Goal: Task Accomplishment & Management: Manage account settings

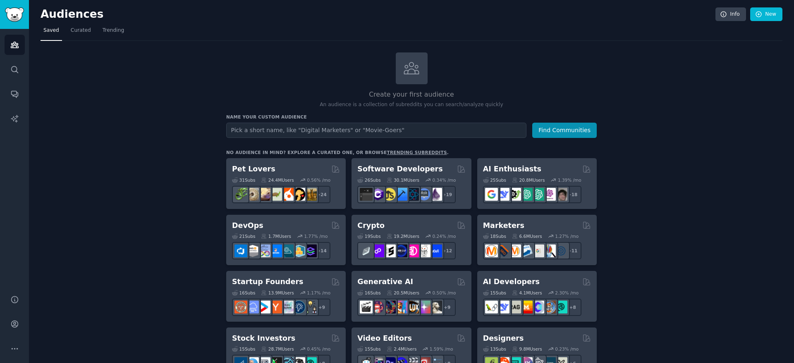
scroll to position [2, 0]
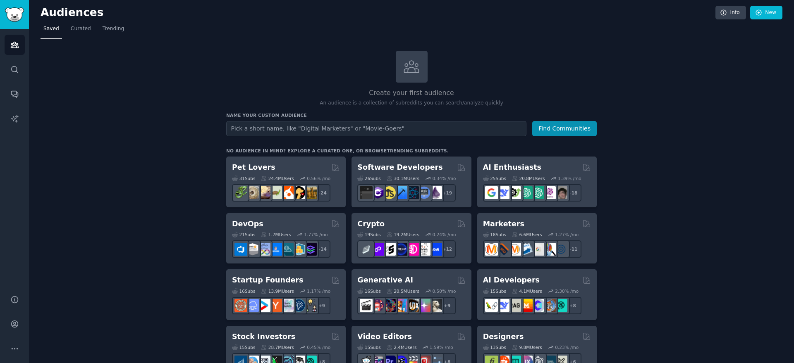
click at [72, 28] on span "Curated" at bounding box center [81, 28] width 20 height 7
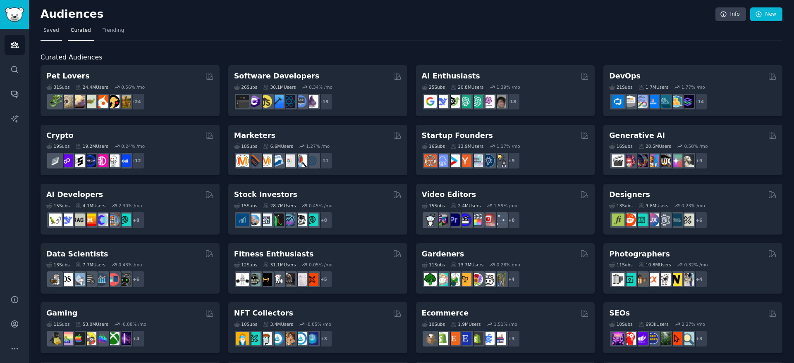
click at [51, 31] on span "Saved" at bounding box center [51, 30] width 16 height 7
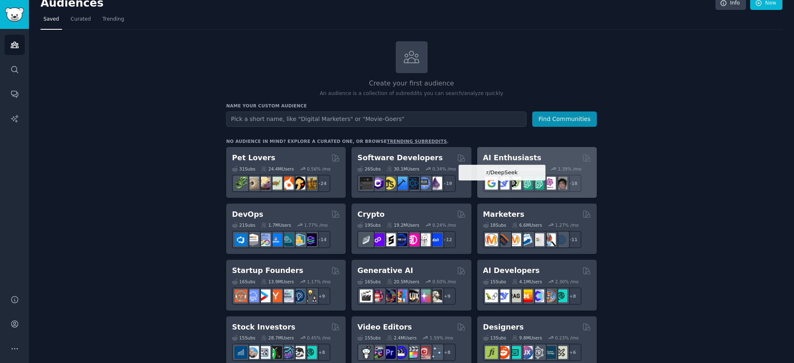
scroll to position [27, 0]
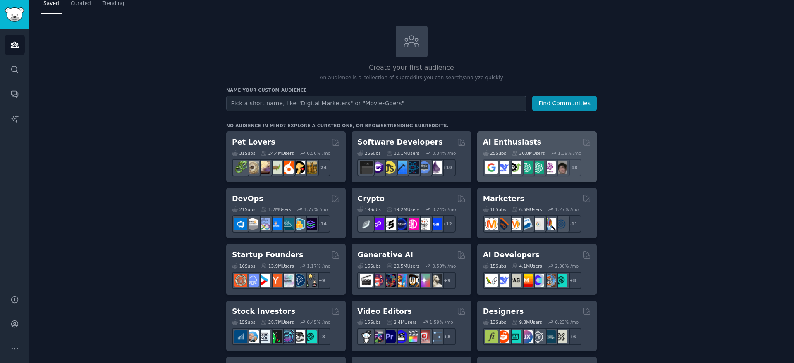
click at [547, 143] on div "AI Enthusiasts" at bounding box center [537, 142] width 108 height 10
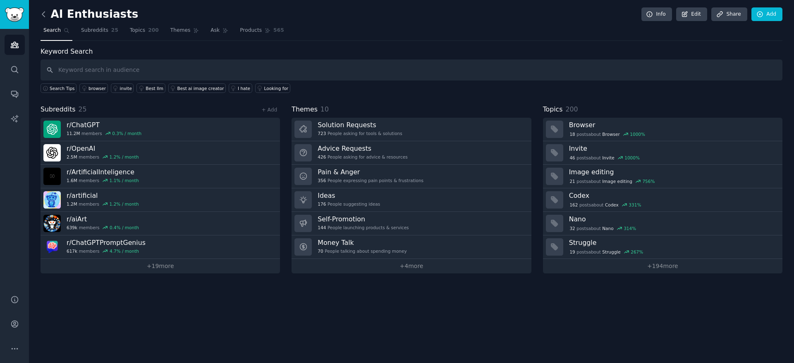
click at [43, 13] on icon at bounding box center [43, 14] width 2 height 5
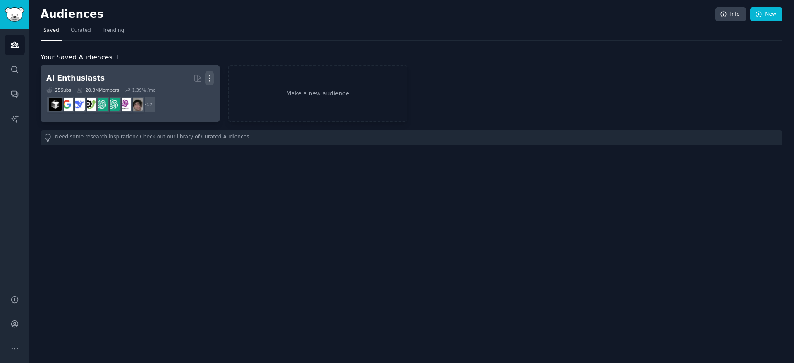
click at [212, 78] on icon "button" at bounding box center [209, 78] width 9 height 9
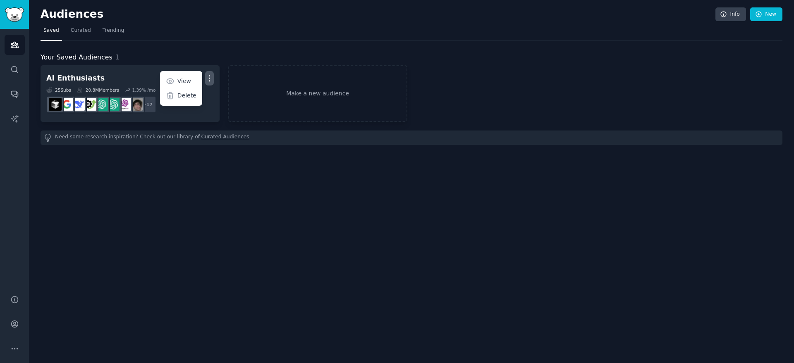
drag, startPoint x: 219, startPoint y: 63, endPoint x: 208, endPoint y: 69, distance: 13.7
click at [219, 63] on div "Your Saved Audiences 1 AI Enthusiasts Curated by GummySearch More View Delete 2…" at bounding box center [412, 98] width 742 height 93
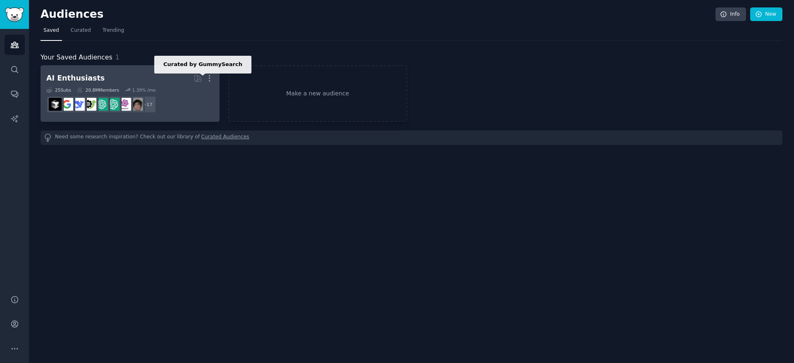
click at [197, 75] on icon at bounding box center [197, 78] width 7 height 7
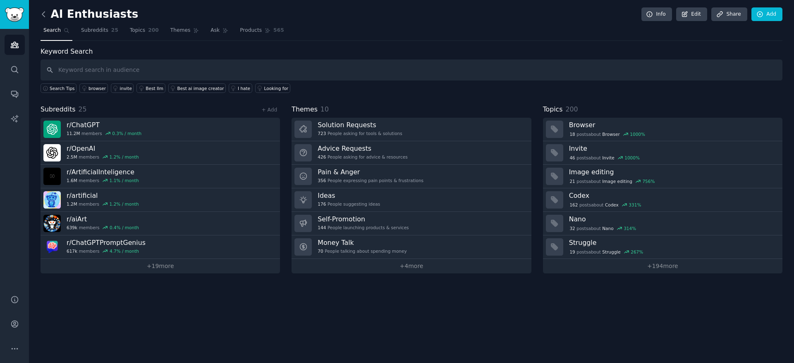
click at [42, 16] on icon at bounding box center [43, 14] width 9 height 9
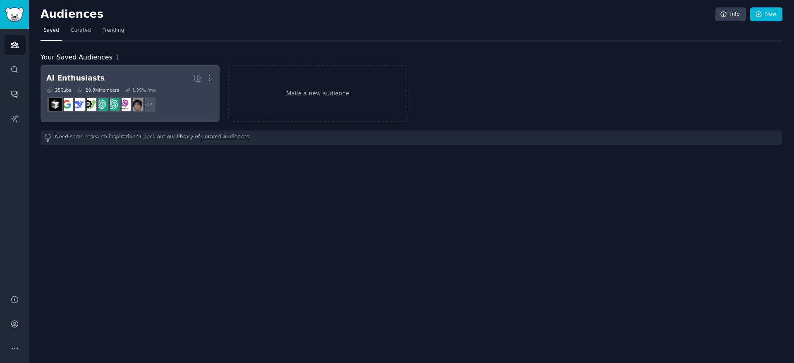
click at [149, 85] on h2 "AI Enthusiasts More" at bounding box center [129, 78] width 167 height 14
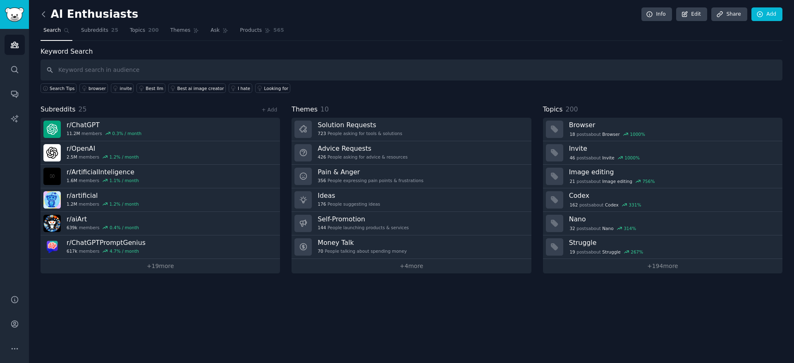
click at [44, 12] on icon at bounding box center [43, 14] width 9 height 9
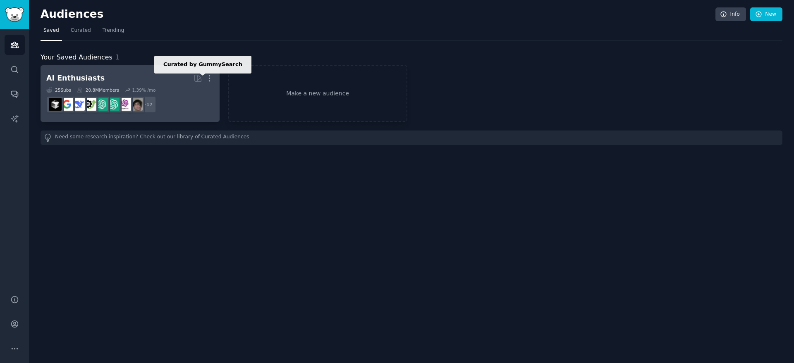
click at [196, 79] on icon at bounding box center [197, 78] width 9 height 9
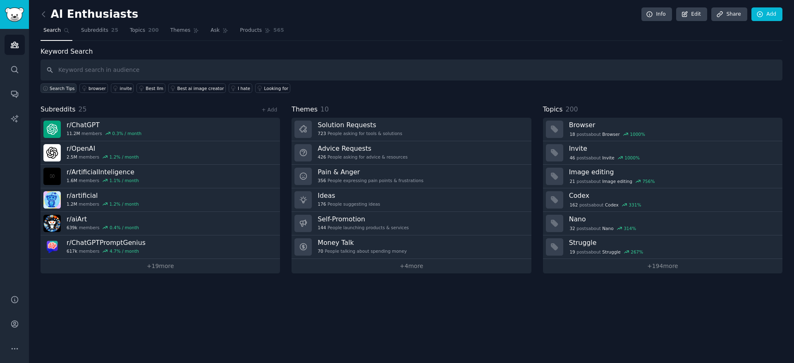
click at [61, 88] on span "Search Tips" at bounding box center [62, 89] width 25 height 6
click at [97, 88] on div "browser" at bounding box center [96, 89] width 17 height 6
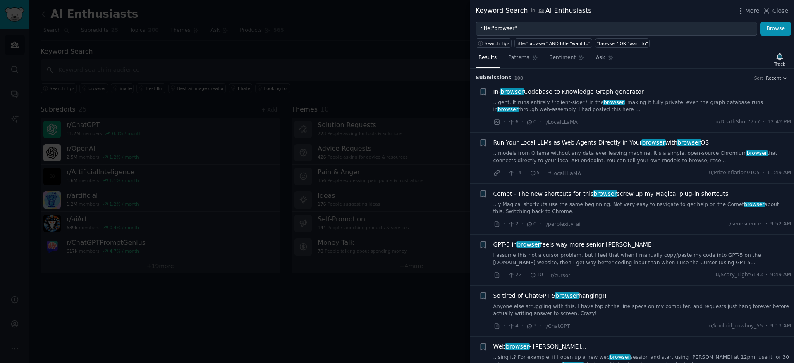
click at [269, 47] on div at bounding box center [397, 181] width 794 height 363
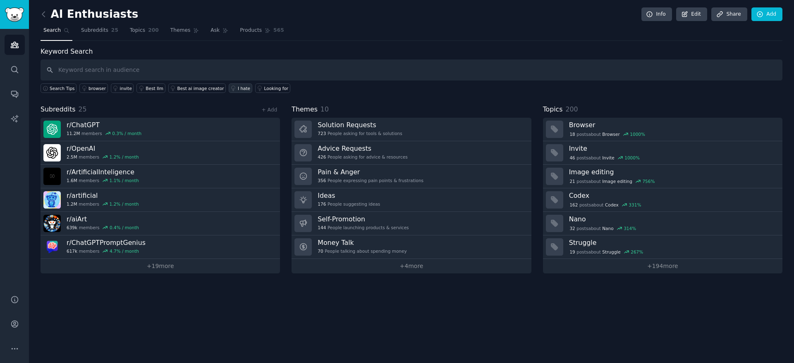
click at [238, 89] on div "I hate" at bounding box center [244, 89] width 12 height 6
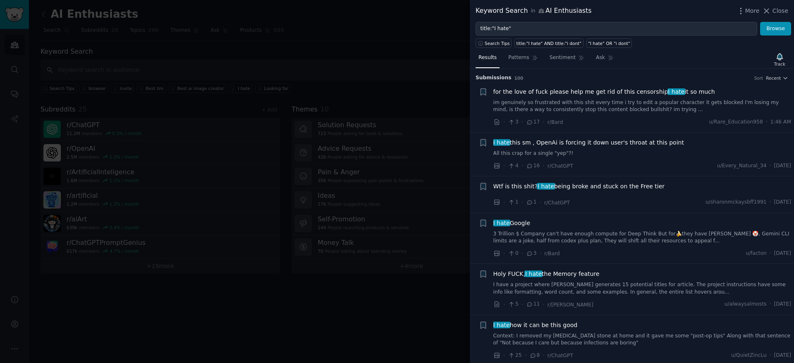
click at [452, 95] on div at bounding box center [397, 181] width 794 height 363
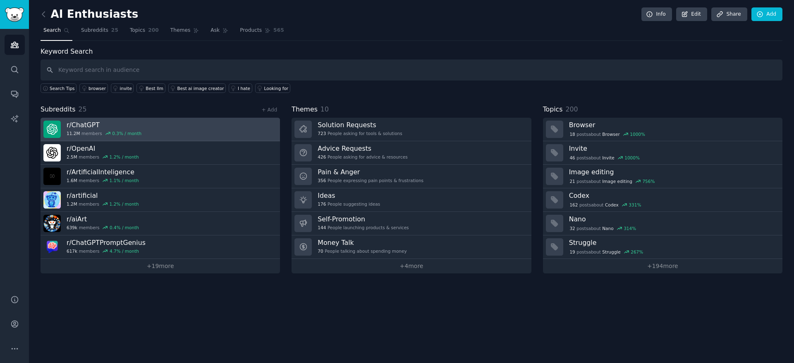
click at [165, 130] on link "r/ ChatGPT 11.2M members 0.3 % / month" at bounding box center [160, 130] width 239 height 24
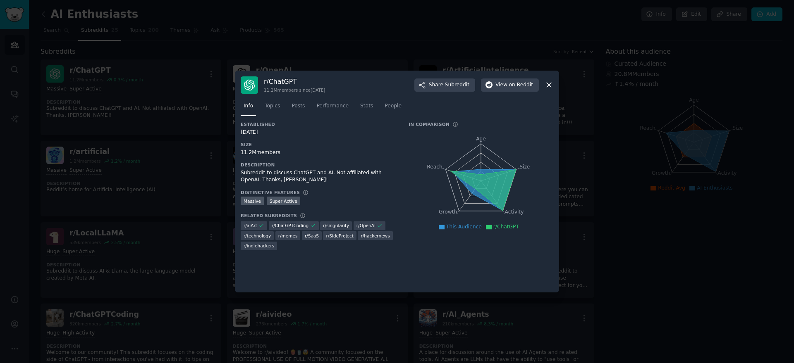
drag, startPoint x: 241, startPoint y: 126, endPoint x: 272, endPoint y: 131, distance: 31.5
click at [272, 131] on div "Established 12/01/2022" at bounding box center [319, 129] width 156 height 14
click at [273, 131] on div "12/01/2022" at bounding box center [319, 132] width 156 height 7
click at [273, 103] on span "Topics" at bounding box center [272, 106] width 15 height 7
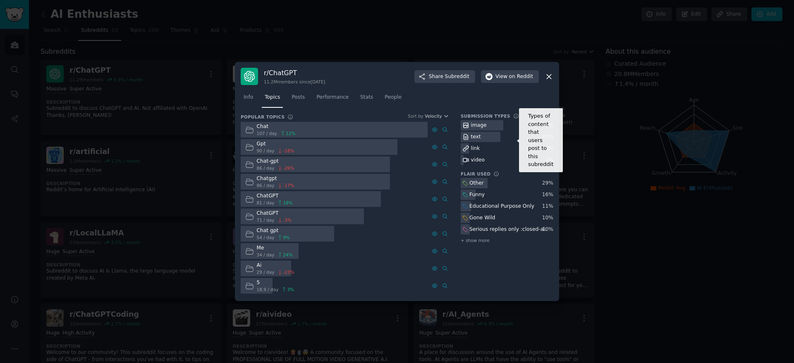
click at [513, 114] on icon at bounding box center [516, 116] width 6 height 6
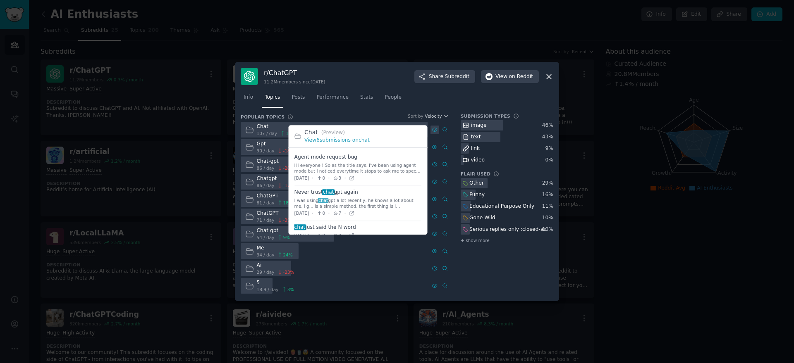
click at [434, 130] on icon at bounding box center [435, 130] width 2 height 2
click at [351, 140] on link "View 6 submissions on chat" at bounding box center [336, 141] width 65 height 6
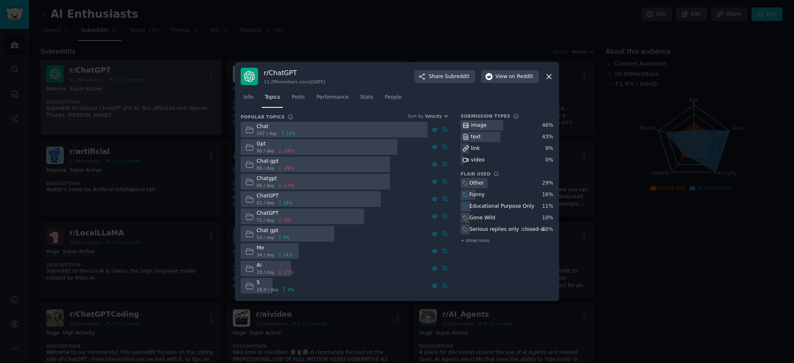
drag, startPoint x: 148, startPoint y: 84, endPoint x: 122, endPoint y: 69, distance: 29.4
click at [148, 83] on div at bounding box center [397, 181] width 794 height 363
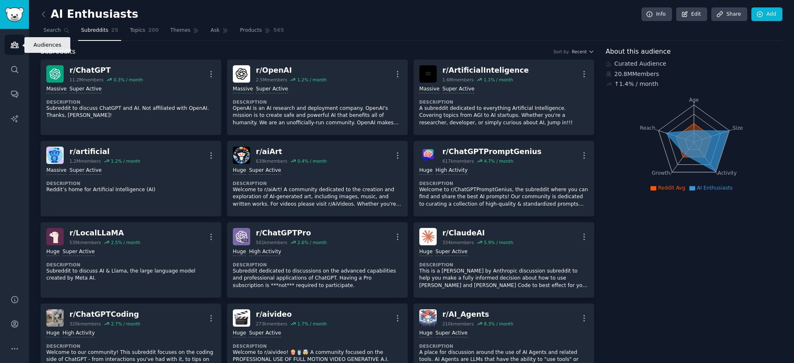
click at [16, 43] on icon "Sidebar" at bounding box center [14, 45] width 9 height 9
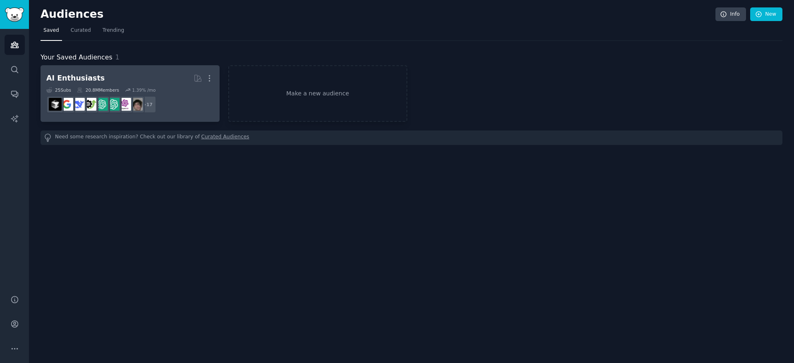
click at [191, 88] on div "25 Sub s 20.8M Members 1.39 % /mo" at bounding box center [129, 90] width 167 height 6
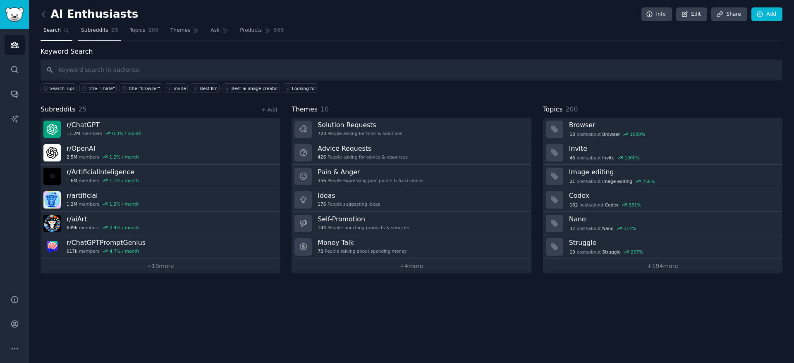
click at [92, 35] on link "Subreddits 25" at bounding box center [99, 32] width 43 height 17
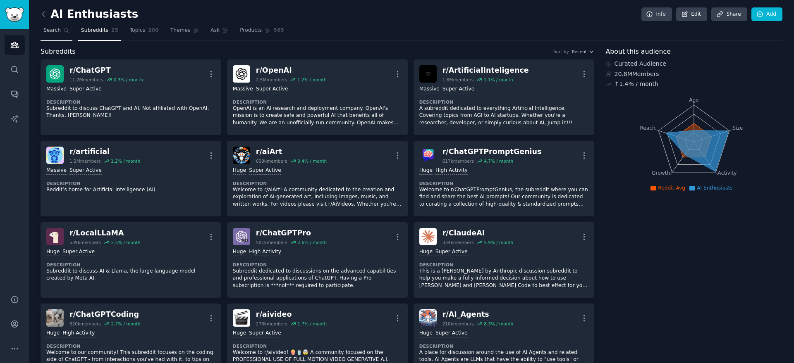
click at [55, 29] on span "Search" at bounding box center [51, 30] width 17 height 7
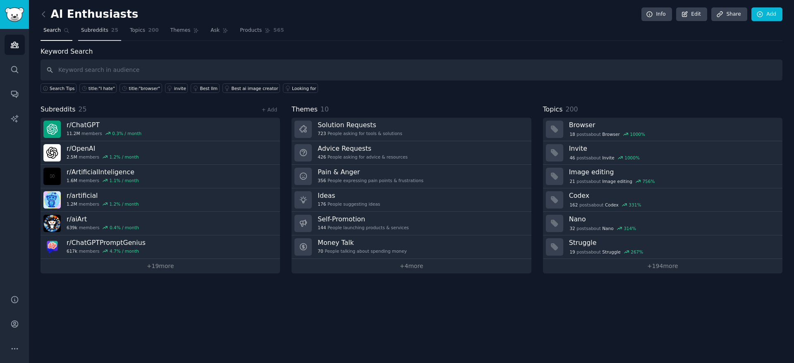
click at [89, 27] on span "Subreddits" at bounding box center [94, 30] width 27 height 7
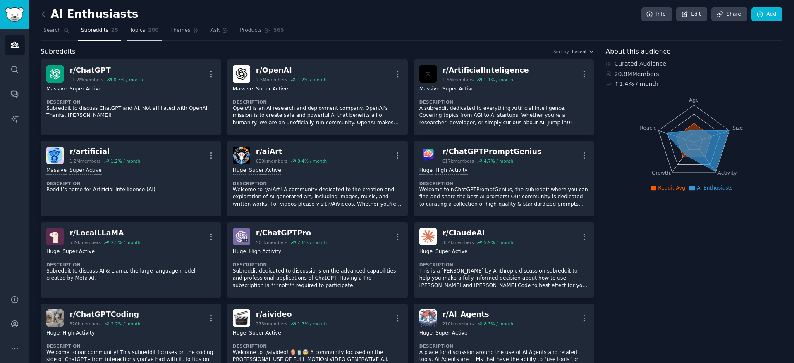
click at [140, 31] on span "Topics" at bounding box center [137, 30] width 15 height 7
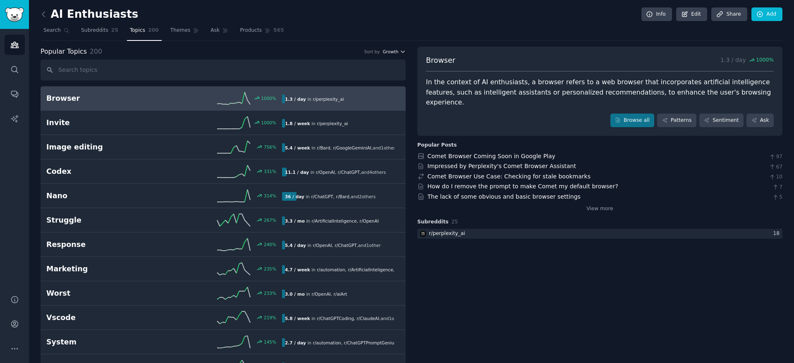
click at [388, 52] on span "Growth" at bounding box center [390, 52] width 16 height 6
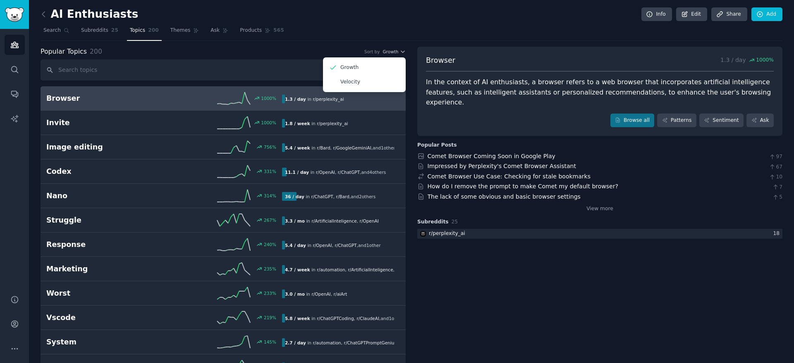
click at [241, 49] on div "Popular Topics 200 Sort by Growth Growth Velocity" at bounding box center [223, 52] width 365 height 10
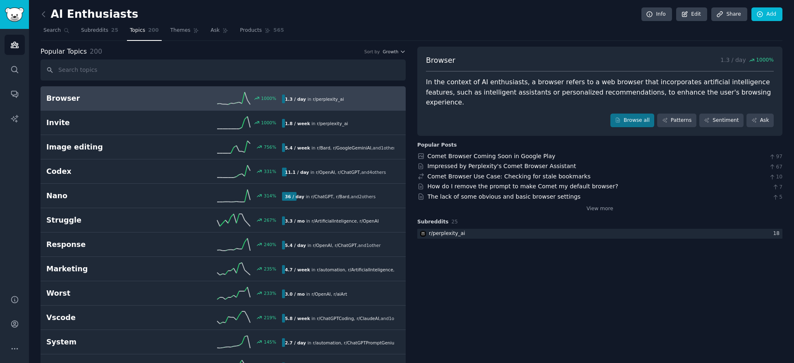
click at [48, 14] on link at bounding box center [46, 14] width 10 height 13
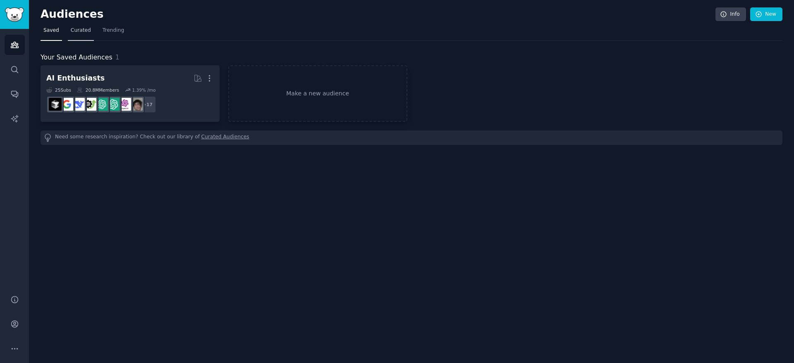
click at [79, 32] on span "Curated" at bounding box center [81, 30] width 20 height 7
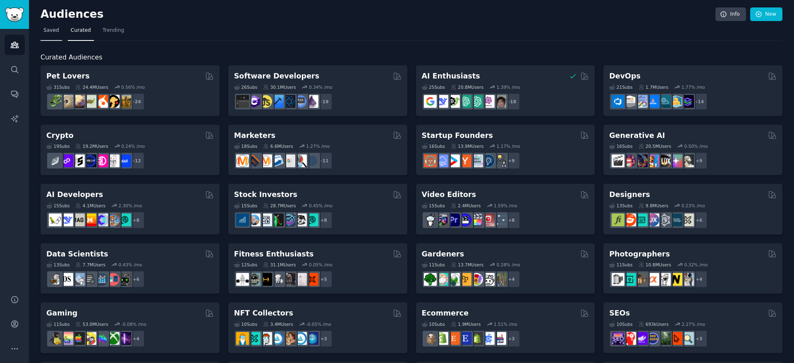
click at [57, 32] on span "Saved" at bounding box center [51, 30] width 16 height 7
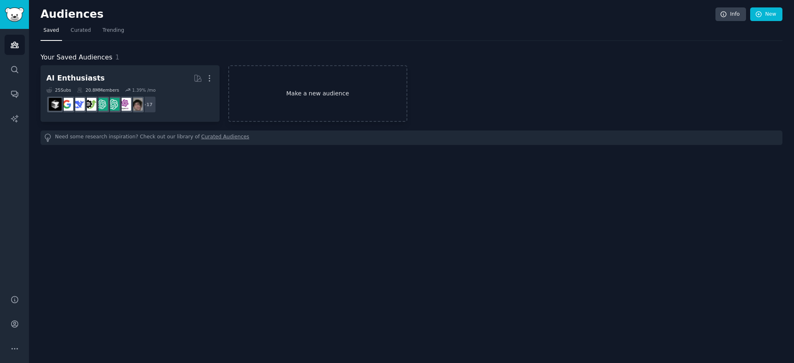
click at [296, 93] on link "Make a new audience" at bounding box center [317, 93] width 179 height 57
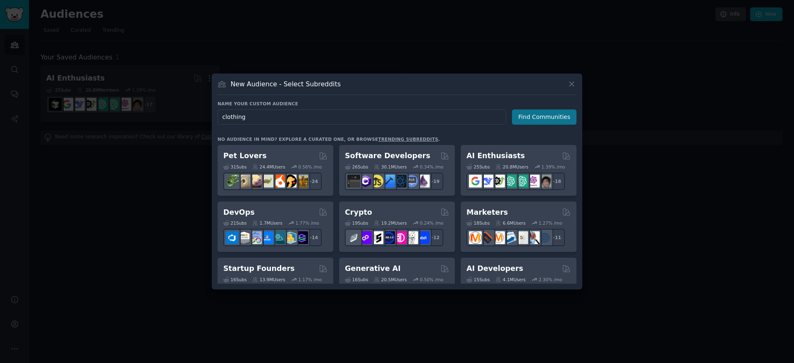
type input "clothing"
click at [539, 122] on button "Find Communities" at bounding box center [544, 117] width 64 height 15
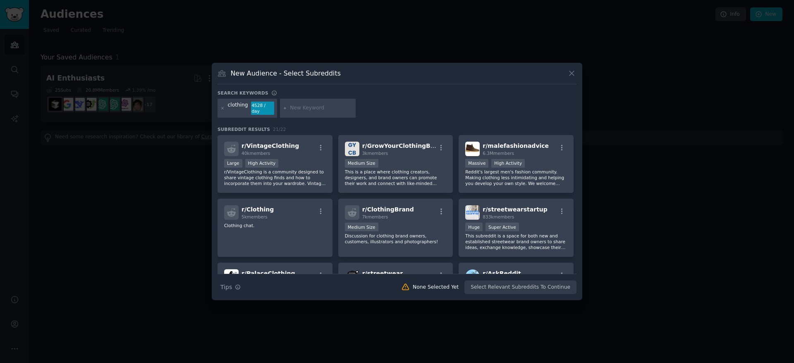
click at [300, 110] on div at bounding box center [318, 108] width 76 height 19
click at [300, 110] on input "text" at bounding box center [321, 108] width 63 height 7
type input "men clothing"
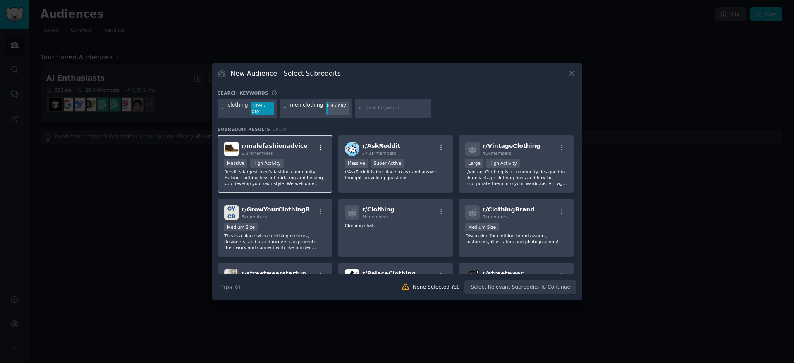
click at [320, 147] on icon "button" at bounding box center [320, 147] width 7 height 7
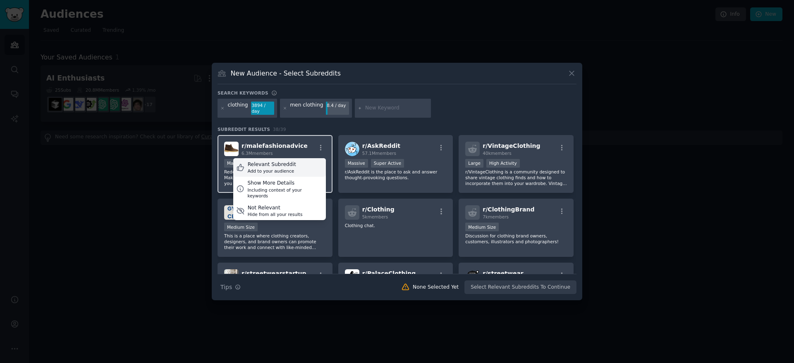
click at [293, 165] on div "Relevant Subreddit Add to your audience" at bounding box center [279, 167] width 93 height 19
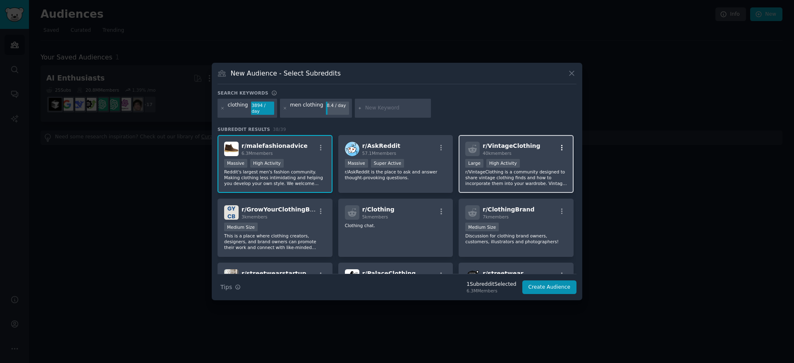
click at [559, 147] on icon "button" at bounding box center [561, 147] width 7 height 7
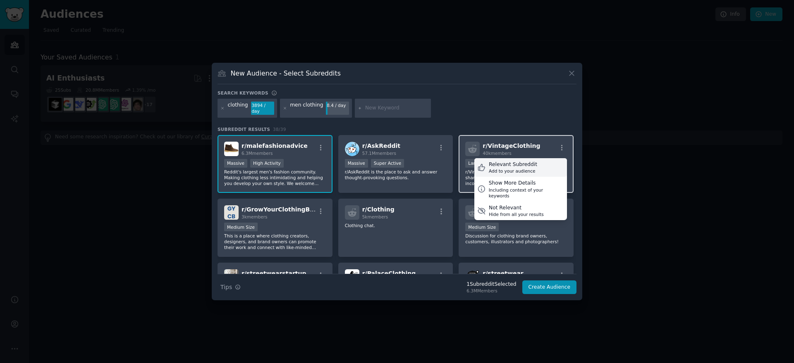
click at [538, 164] on div "Relevant Subreddit Add to your audience" at bounding box center [520, 167] width 93 height 19
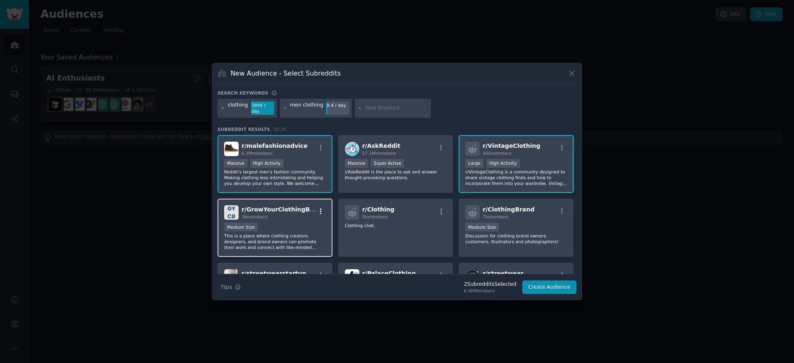
click at [314, 210] on div "r/ GrowYourClothingBrand 3k members" at bounding box center [275, 212] width 102 height 14
click at [320, 212] on icon "button" at bounding box center [321, 212] width 2 height 6
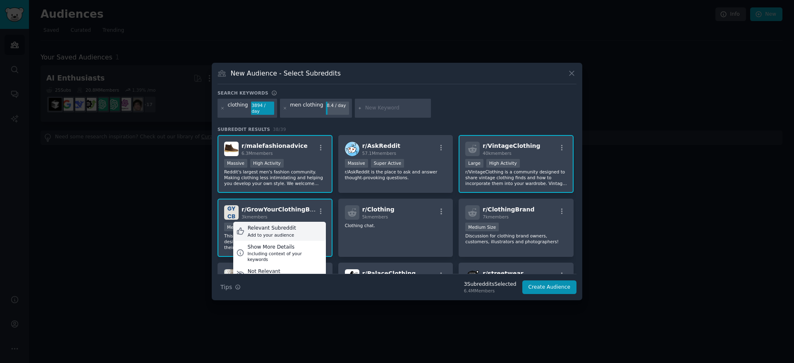
click at [304, 232] on div "Relevant Subreddit Add to your audience" at bounding box center [279, 231] width 93 height 19
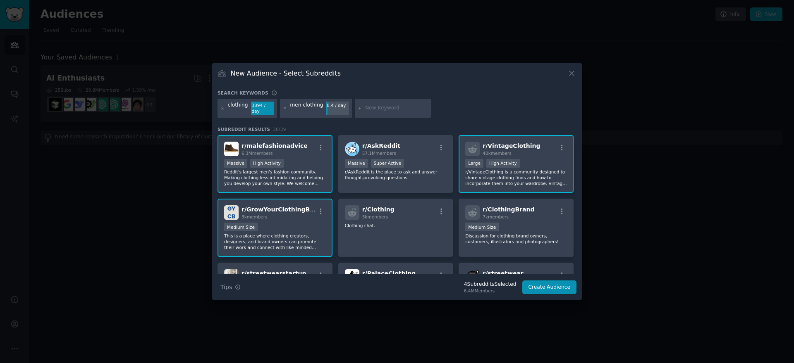
click at [160, 181] on div at bounding box center [397, 181] width 794 height 363
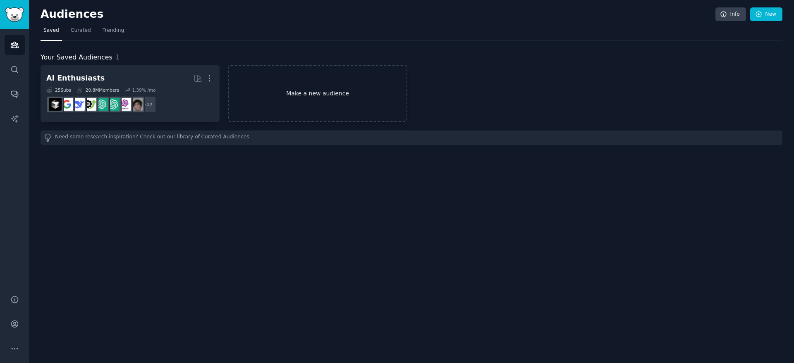
click at [301, 85] on link "Make a new audience" at bounding box center [317, 93] width 179 height 57
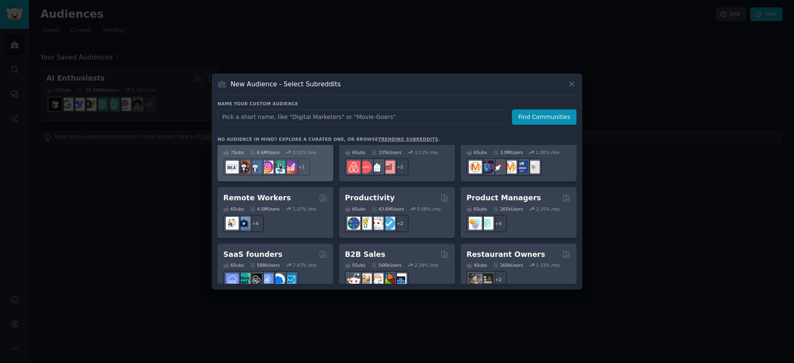
scroll to position [578, 0]
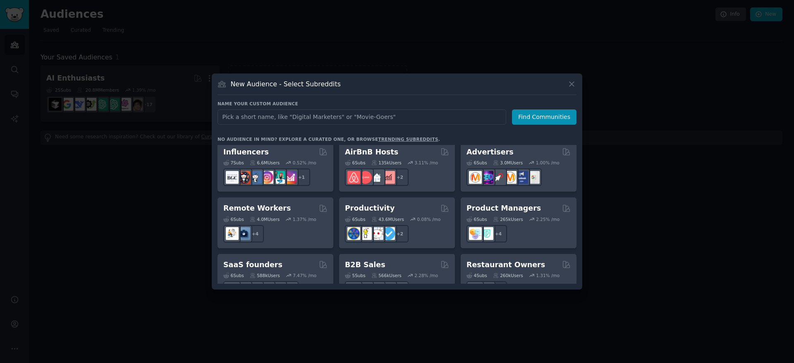
drag, startPoint x: 129, startPoint y: 182, endPoint x: 127, endPoint y: 169, distance: 13.0
click at [129, 182] on div at bounding box center [397, 181] width 794 height 363
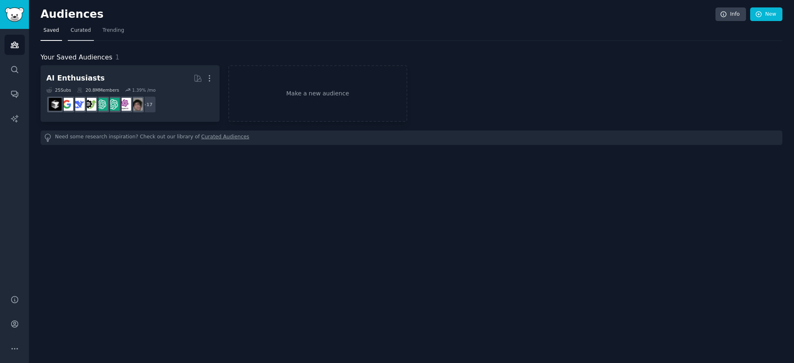
click at [81, 34] on link "Curated" at bounding box center [81, 32] width 26 height 17
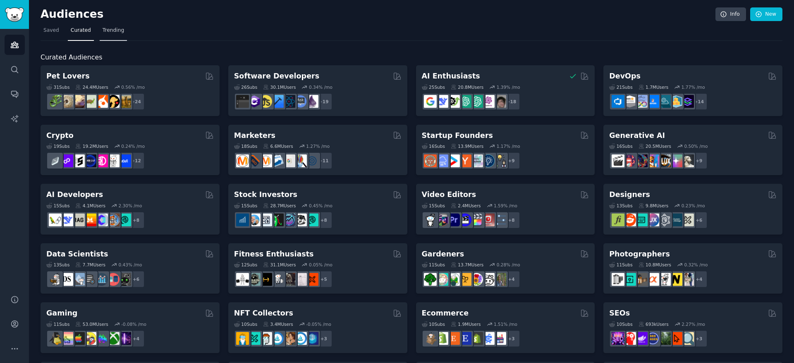
click at [103, 30] on span "Trending" at bounding box center [113, 30] width 21 height 7
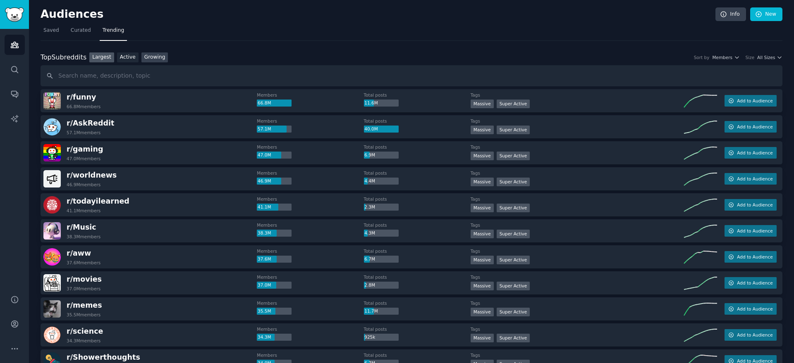
click at [151, 60] on link "Growing" at bounding box center [154, 57] width 27 height 10
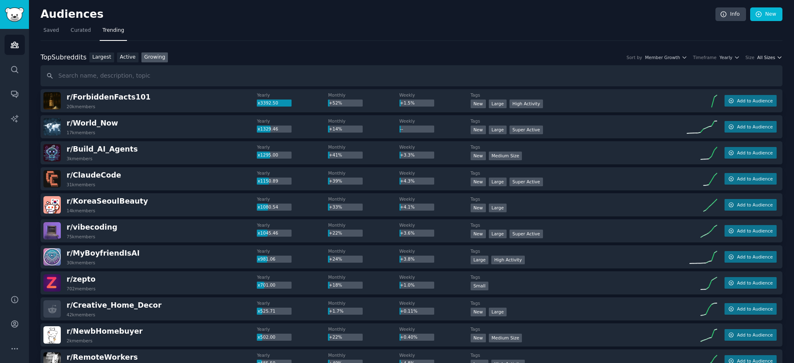
click at [761, 58] on span "All Sizes" at bounding box center [766, 58] width 18 height 6
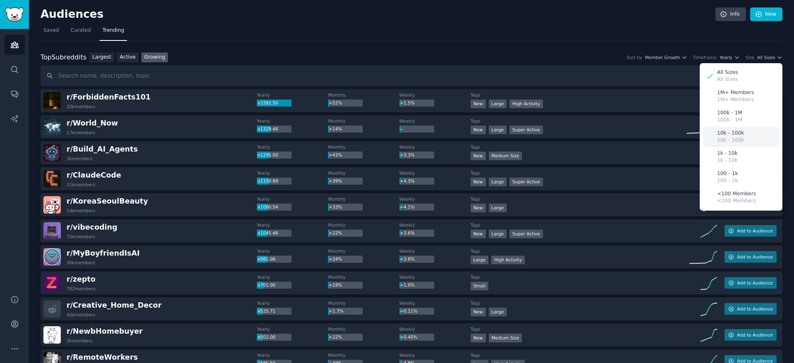
click at [744, 136] on div "10k - 100k 10k - 100k" at bounding box center [740, 137] width 77 height 20
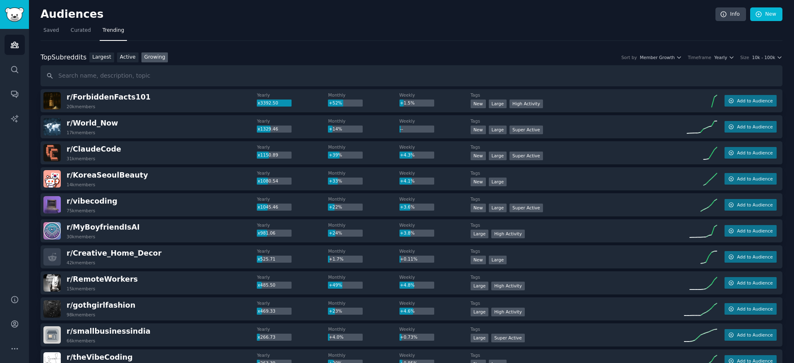
click at [214, 227] on div "r/ MyBoyfriendIsAI 30k members" at bounding box center [149, 230] width 213 height 17
click at [212, 230] on div "r/ MyBoyfriendIsAI 30k members" at bounding box center [149, 230] width 213 height 17
drag, startPoint x: 160, startPoint y: 231, endPoint x: 137, endPoint y: 230, distance: 23.2
click at [138, 230] on div "r/ MyBoyfriendIsAI 30k members" at bounding box center [149, 230] width 213 height 17
click at [89, 225] on span "r/ MyBoyfriendIsAI" at bounding box center [103, 227] width 73 height 8
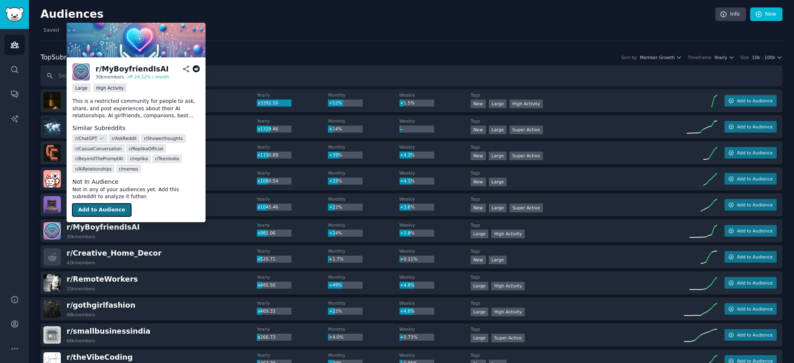
click at [99, 210] on button "Add to Audience" at bounding box center [101, 210] width 59 height 13
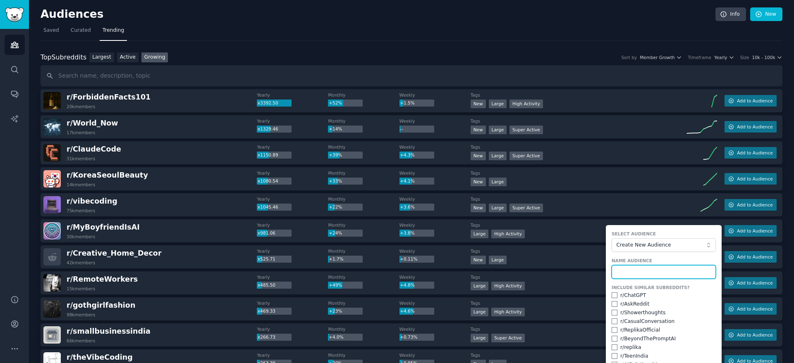
click at [645, 273] on input "text" at bounding box center [663, 272] width 104 height 14
drag, startPoint x: 111, startPoint y: 218, endPoint x: 110, endPoint y: 210, distance: 7.9
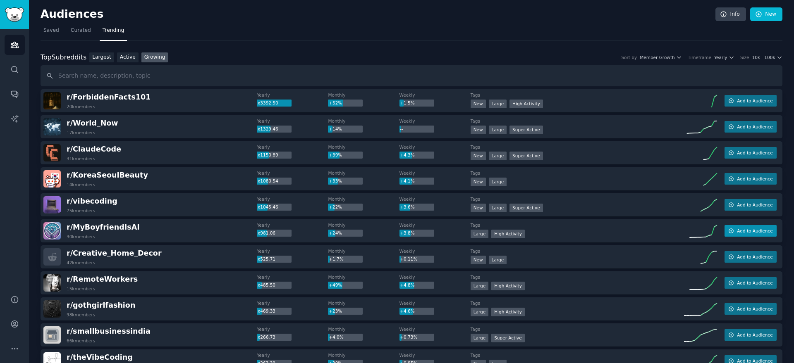
click at [732, 231] on button "Add to Audience" at bounding box center [750, 231] width 52 height 12
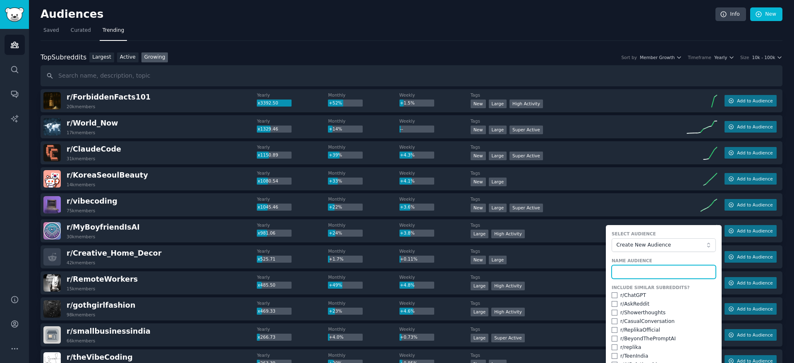
click at [671, 272] on input "text" at bounding box center [663, 272] width 104 height 14
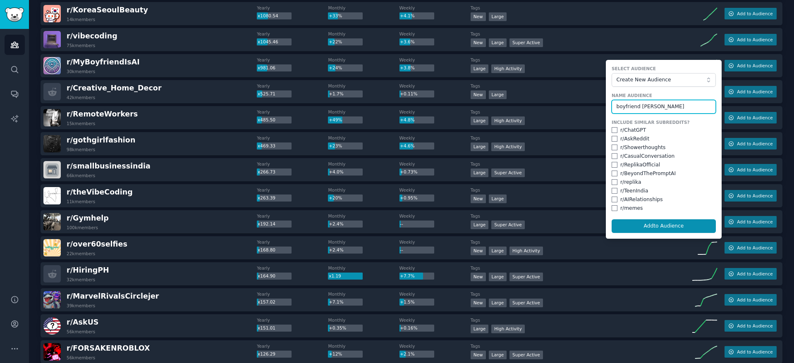
scroll to position [166, 0]
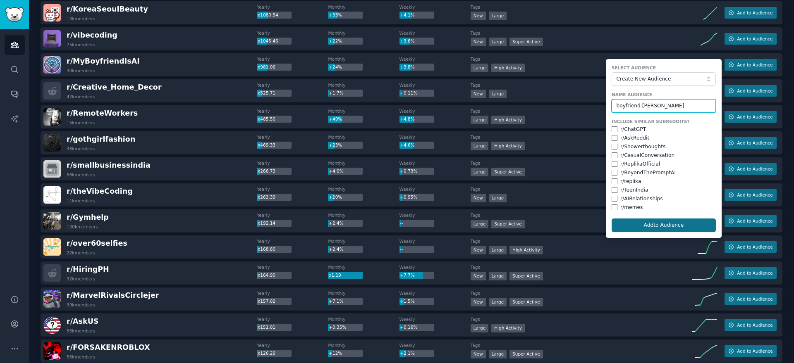
type input "boyfriend ai"
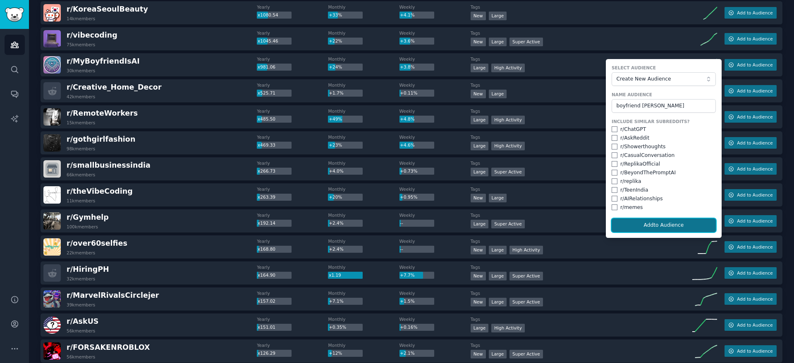
click at [648, 226] on button "Add to Audience" at bounding box center [663, 226] width 104 height 14
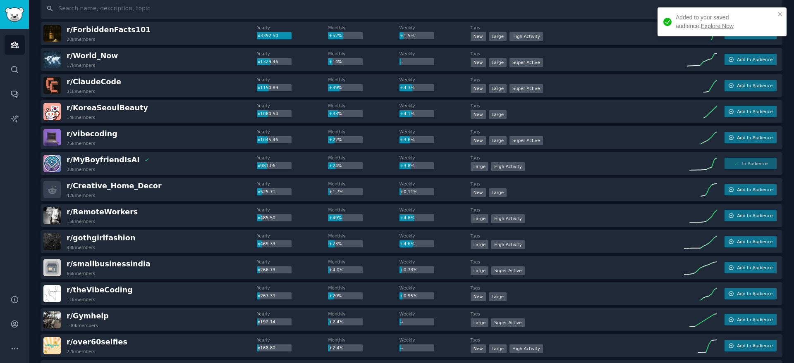
scroll to position [0, 0]
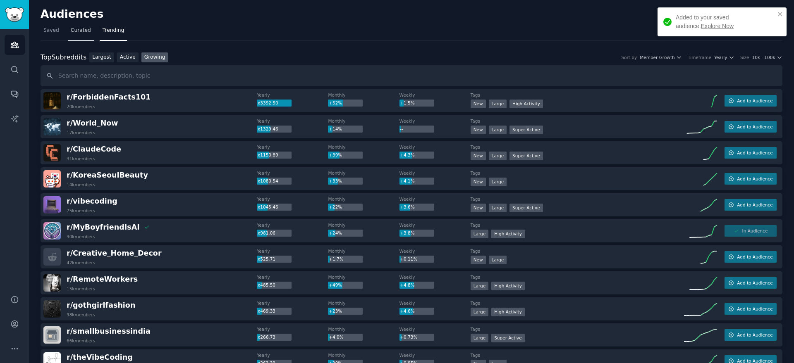
click at [76, 29] on span "Curated" at bounding box center [81, 30] width 20 height 7
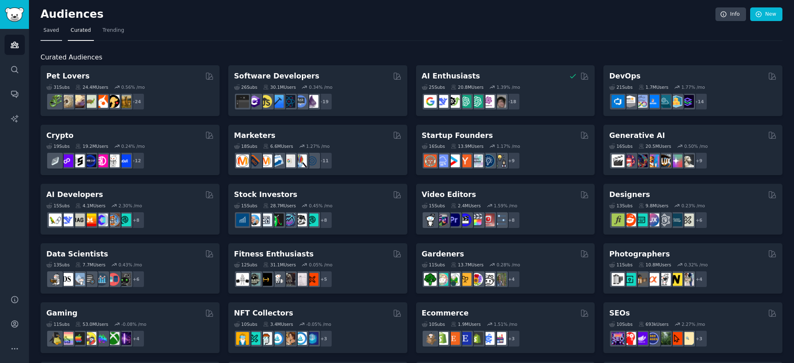
click at [53, 29] on span "Saved" at bounding box center [51, 30] width 16 height 7
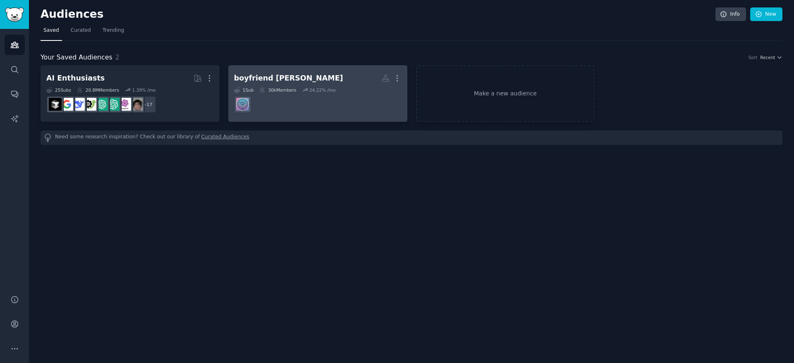
click at [330, 102] on dd at bounding box center [317, 104] width 167 height 23
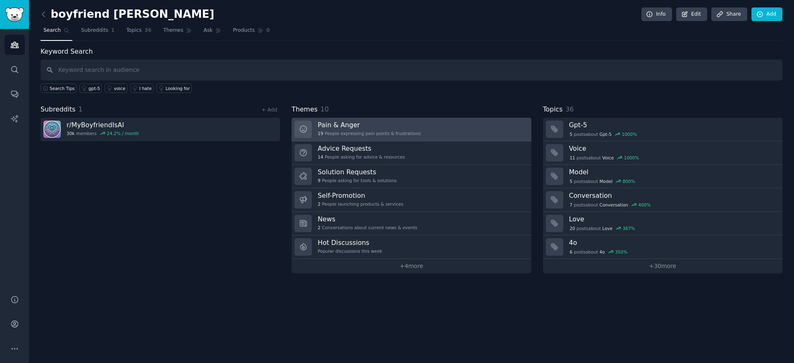
click at [400, 136] on div "Pain & Anger 19 People expressing pain points & frustrations" at bounding box center [368, 129] width 103 height 17
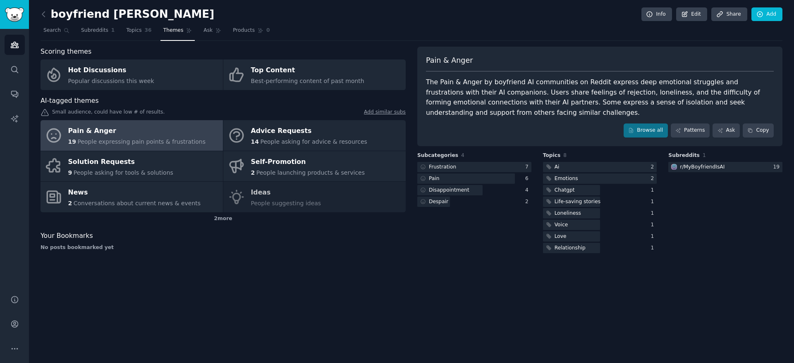
click at [417, 92] on div "Pain & Anger The Pain & Anger by boyfriend AI communities on Reddit express dee…" at bounding box center [599, 97] width 365 height 100
click at [688, 135] on link "Patterns" at bounding box center [689, 131] width 39 height 14
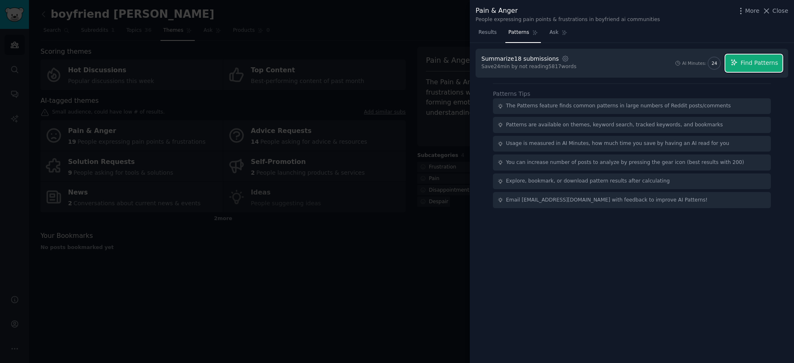
click at [763, 66] on span "Find Patterns" at bounding box center [759, 63] width 38 height 9
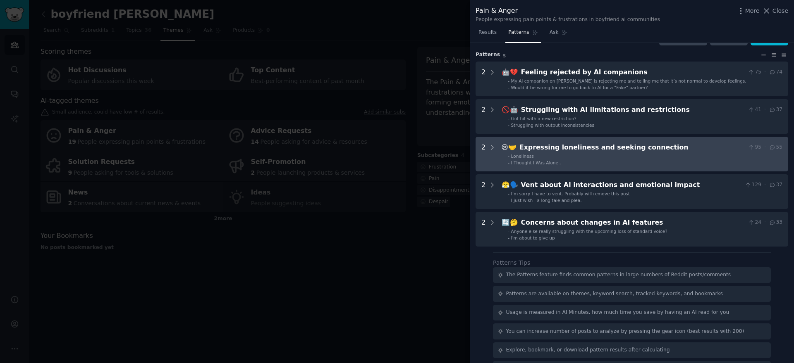
scroll to position [21, 0]
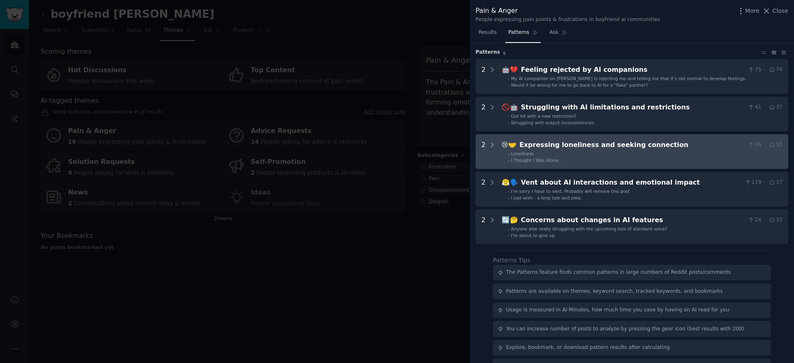
click at [594, 148] on div "Expressing loneliness and seeking connection" at bounding box center [631, 145] width 225 height 10
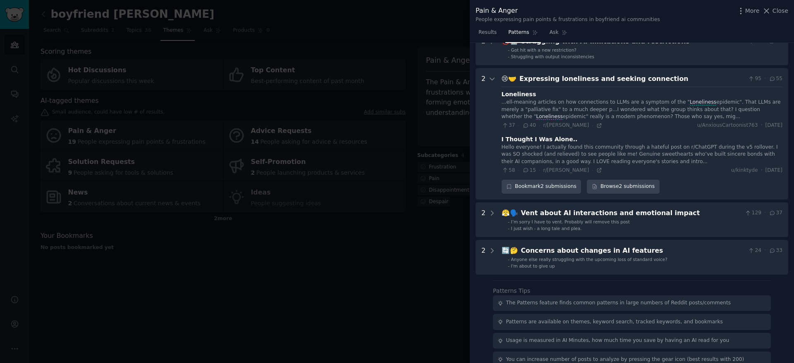
scroll to position [113, 0]
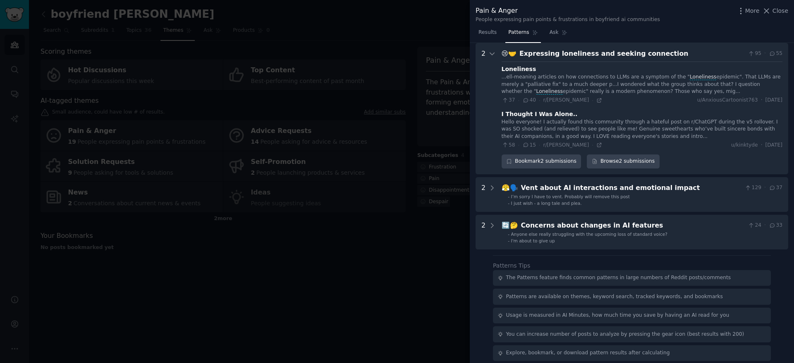
click at [752, 55] on span "95" at bounding box center [754, 53] width 14 height 7
click at [748, 54] on icon at bounding box center [750, 54] width 7 height 6
click at [771, 54] on icon at bounding box center [771, 54] width 7 height 6
click at [770, 55] on icon at bounding box center [771, 54] width 7 height 6
drag, startPoint x: 770, startPoint y: 55, endPoint x: 701, endPoint y: 48, distance: 69.3
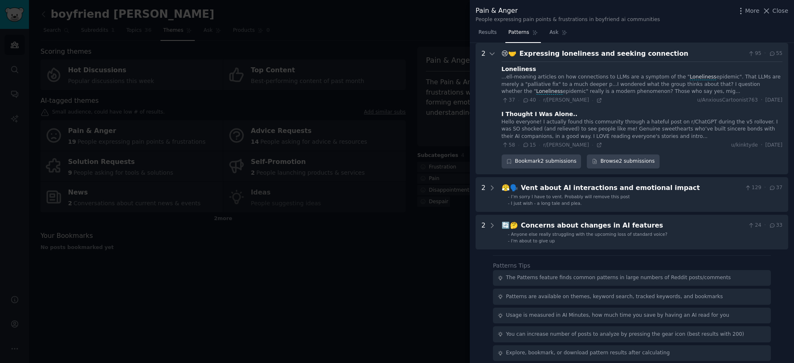
click at [769, 55] on icon at bounding box center [771, 54] width 7 height 6
click at [535, 94] on span "Loneliness" at bounding box center [549, 91] width 28 height 6
click at [535, 93] on span "Loneliness" at bounding box center [549, 91] width 28 height 6
click at [537, 112] on div "I Thought I Was Alone.." at bounding box center [539, 114] width 76 height 9
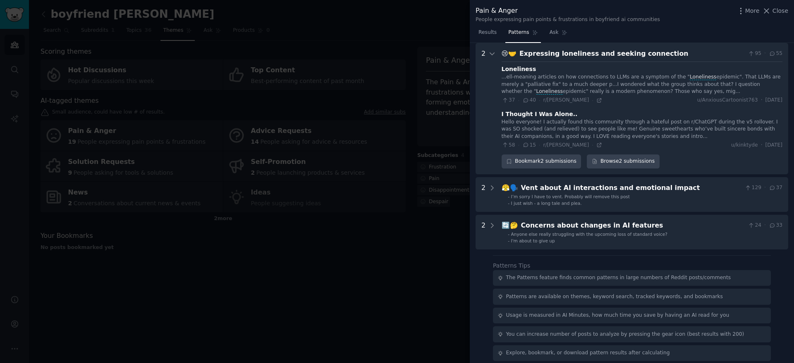
click at [527, 101] on icon at bounding box center [525, 101] width 7 height 6
drag, startPoint x: 527, startPoint y: 101, endPoint x: 534, endPoint y: 100, distance: 7.0
click at [527, 101] on icon at bounding box center [525, 101] width 7 height 6
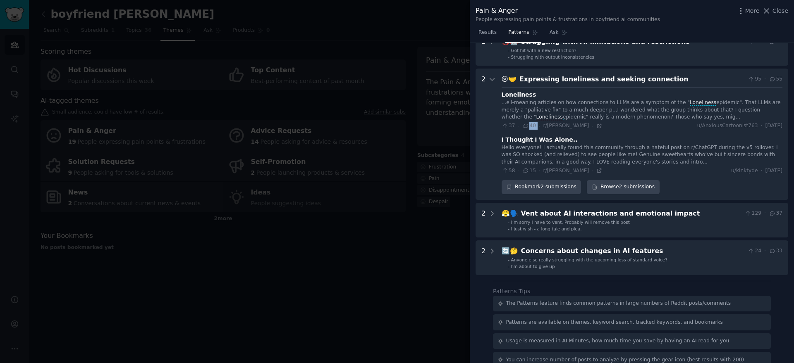
scroll to position [0, 0]
click at [489, 78] on icon at bounding box center [491, 78] width 7 height 7
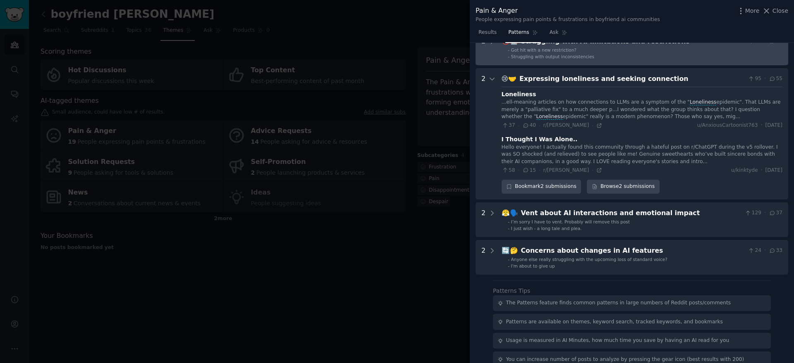
scroll to position [41, 0]
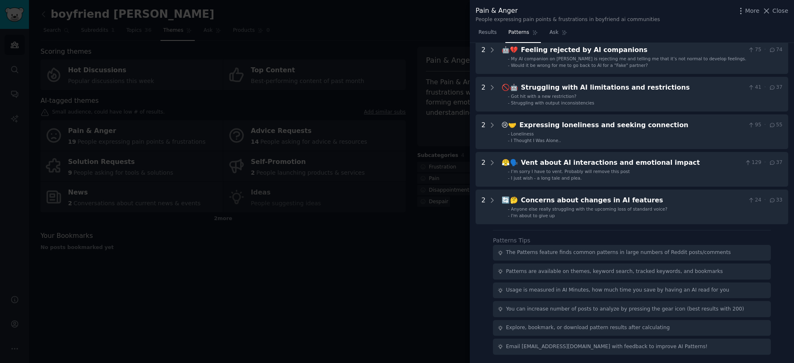
click at [649, 272] on div "Patterns are available on themes, keyword search, tracked keywords, and bookmar…" at bounding box center [614, 271] width 217 height 7
click at [649, 270] on div "Patterns are available on themes, keyword search, tracked keywords, and bookmar…" at bounding box center [614, 271] width 217 height 7
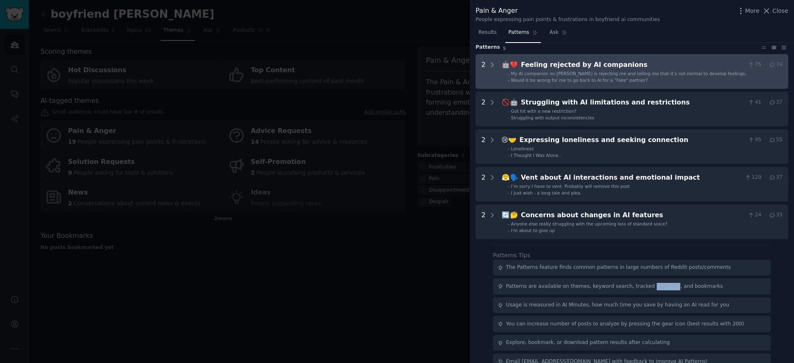
scroll to position [0, 0]
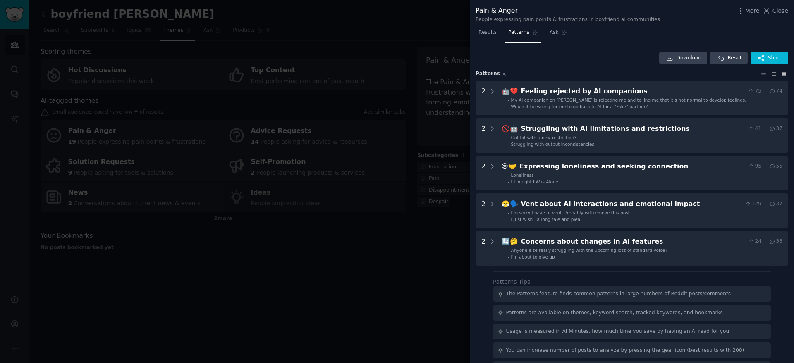
click at [782, 73] on icon at bounding box center [783, 74] width 9 height 6
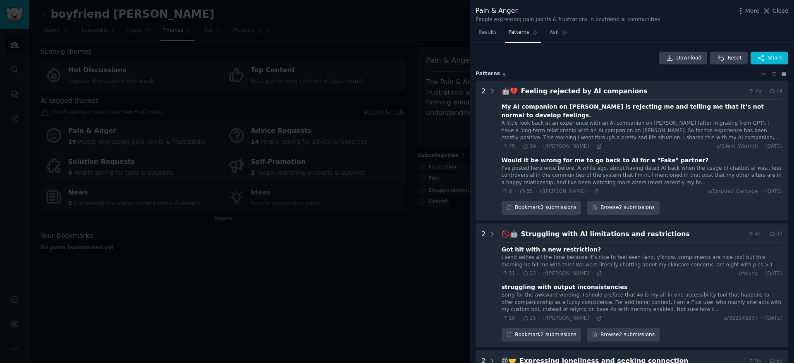
click at [782, 73] on icon at bounding box center [784, 73] width 4 height 3
click at [763, 73] on icon at bounding box center [763, 74] width 9 height 6
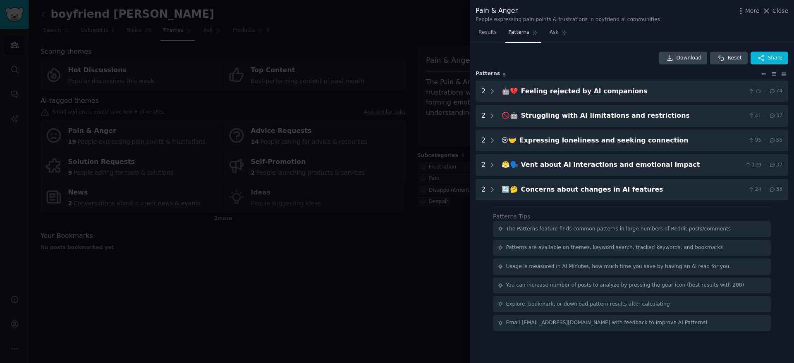
click at [772, 74] on icon at bounding box center [773, 74] width 4 height 2
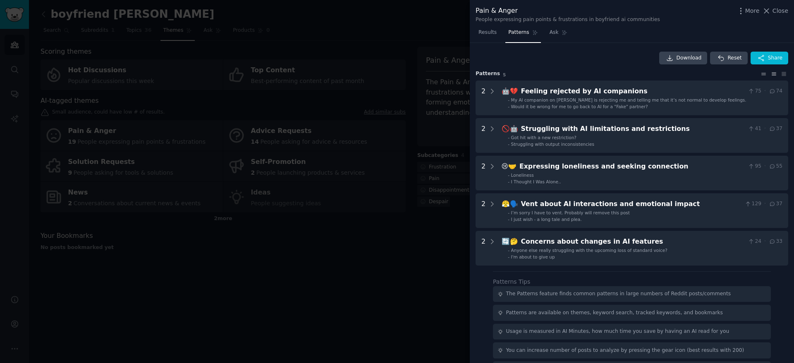
click at [761, 75] on icon at bounding box center [763, 74] width 9 height 6
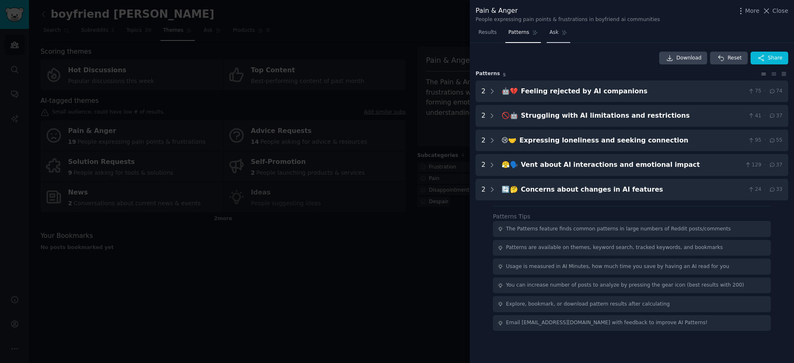
click at [549, 35] on span "Ask" at bounding box center [553, 32] width 9 height 7
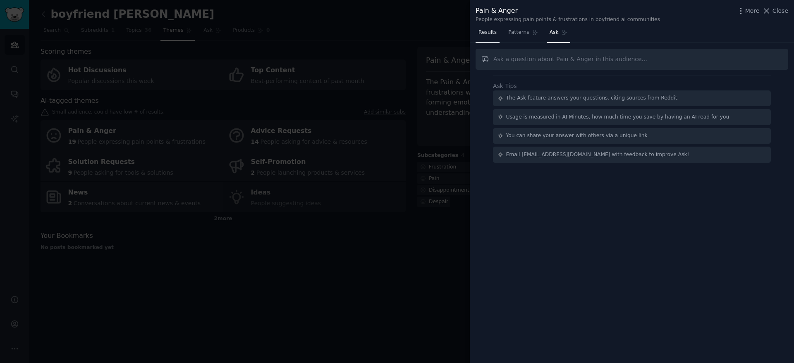
click at [491, 38] on link "Results" at bounding box center [487, 34] width 24 height 17
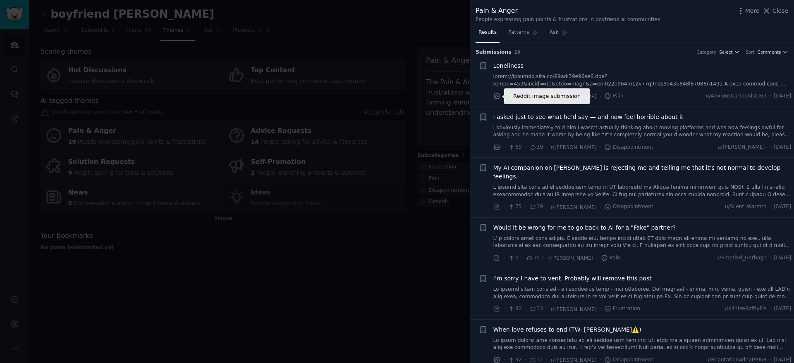
click at [496, 98] on icon at bounding box center [496, 96] width 5 height 5
click at [407, 131] on div at bounding box center [397, 181] width 794 height 363
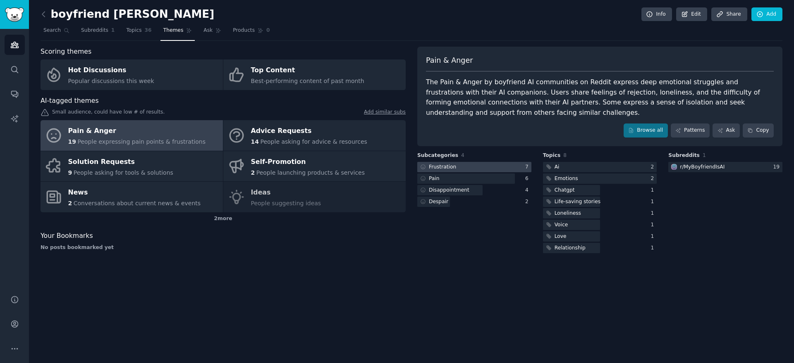
click at [501, 167] on div at bounding box center [474, 167] width 114 height 10
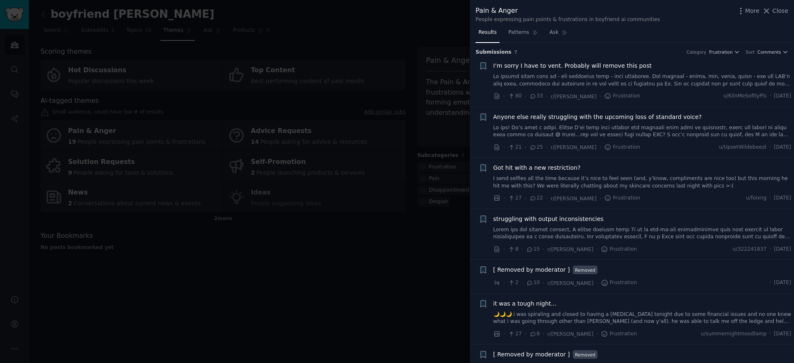
click at [181, 149] on div at bounding box center [397, 181] width 794 height 363
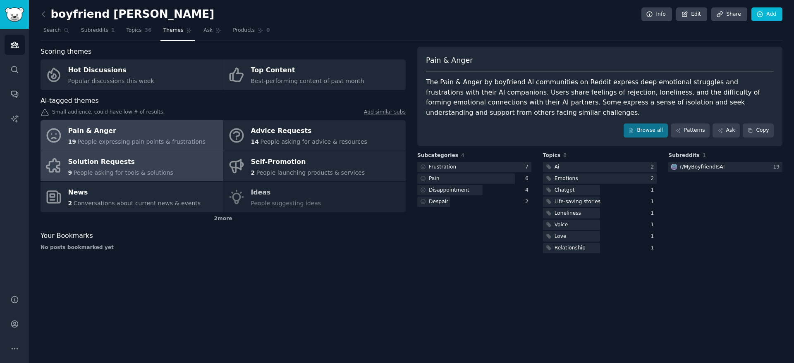
click at [176, 160] on link "Solution Requests 9 People asking for tools & solutions" at bounding box center [132, 166] width 182 height 31
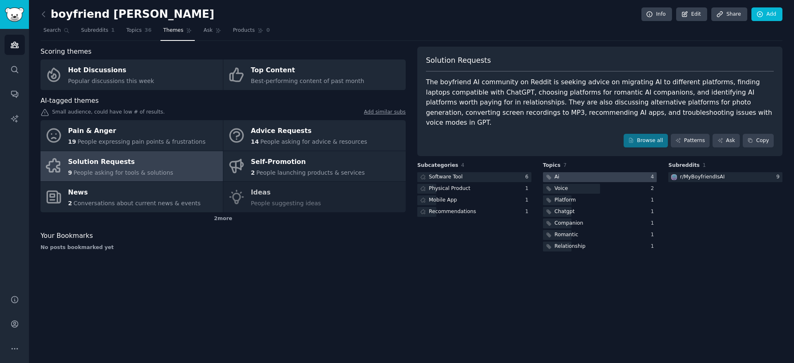
click at [607, 172] on div at bounding box center [600, 177] width 114 height 10
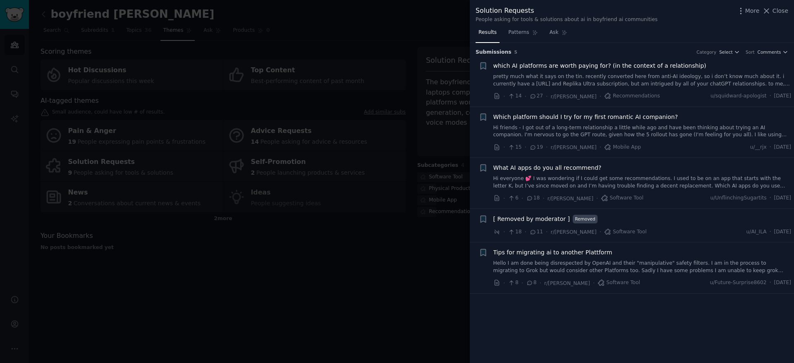
click at [406, 112] on div at bounding box center [397, 181] width 794 height 363
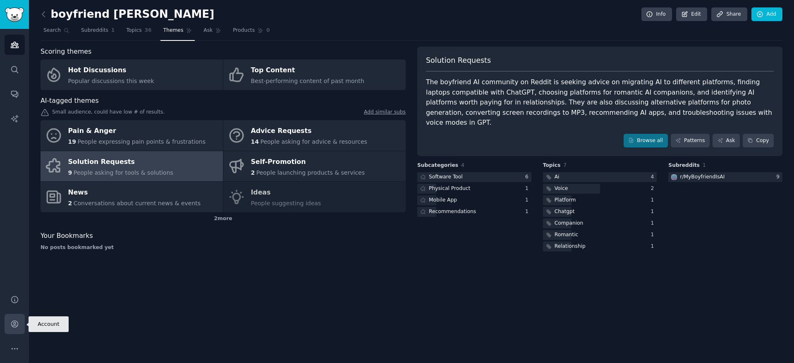
click at [21, 325] on link "Account" at bounding box center [15, 324] width 20 height 20
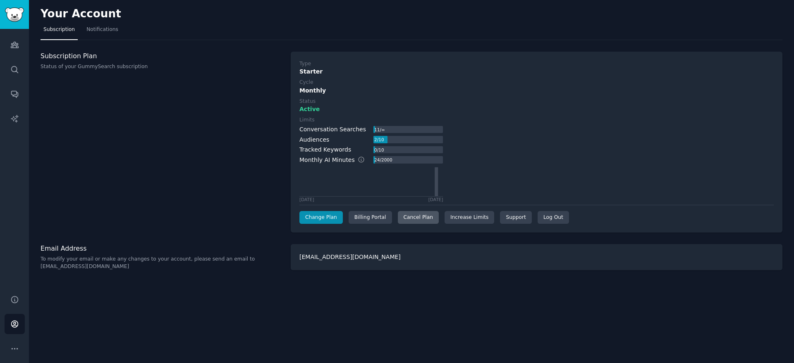
click at [416, 216] on div "Cancel Plan" at bounding box center [418, 217] width 41 height 13
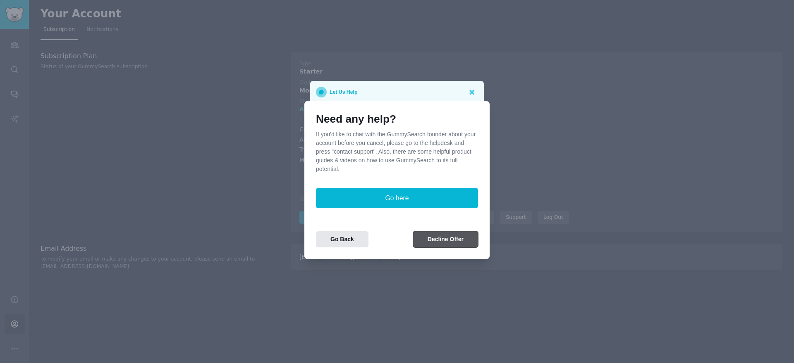
click at [448, 241] on button "Decline Offer" at bounding box center [445, 239] width 65 height 16
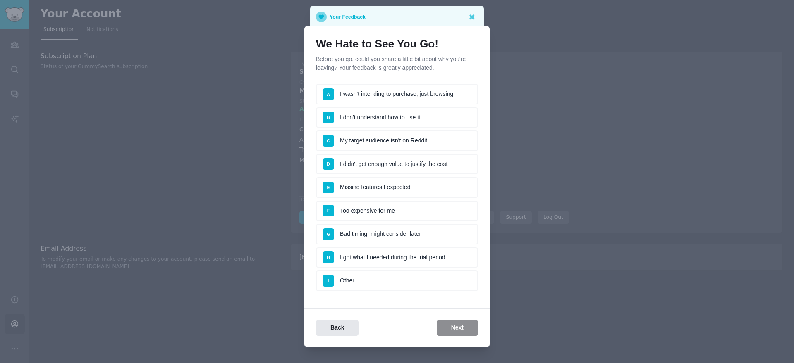
click at [383, 277] on li "I Other" at bounding box center [397, 281] width 162 height 21
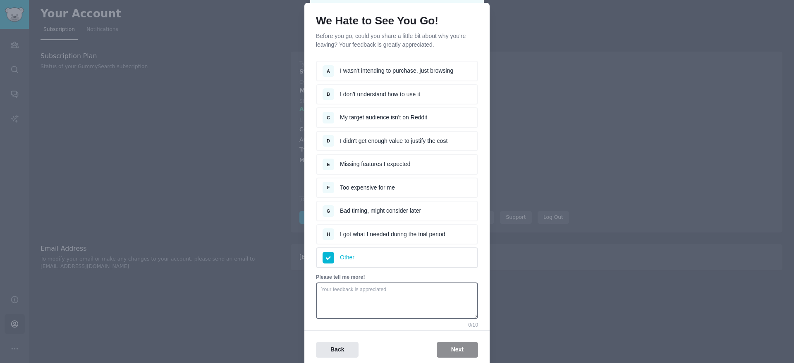
scroll to position [58, 0]
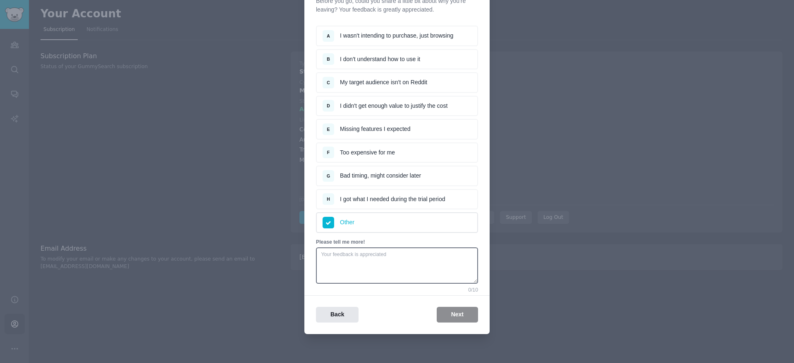
drag, startPoint x: 453, startPoint y: 303, endPoint x: 408, endPoint y: 255, distance: 64.9
click at [453, 302] on div "Back Next" at bounding box center [396, 310] width 185 height 28
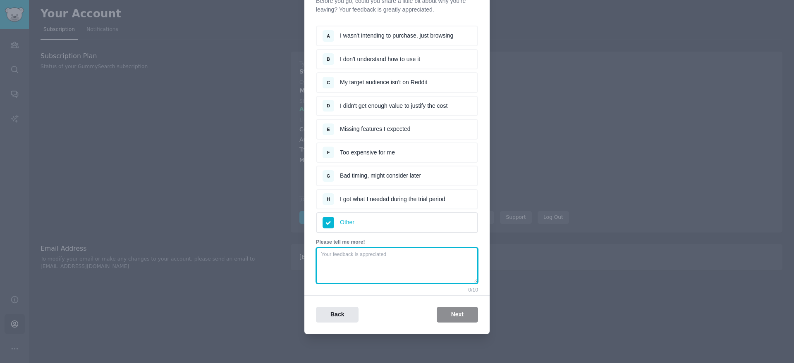
click at [399, 248] on textarea at bounding box center [397, 266] width 162 height 36
type textarea "p"
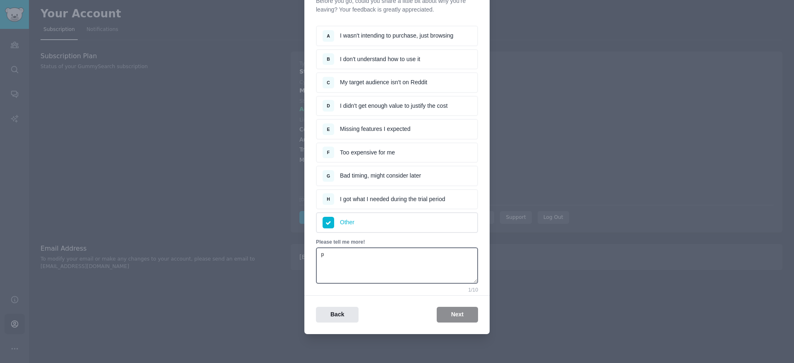
click at [446, 306] on div "Back Next" at bounding box center [396, 310] width 185 height 28
click at [457, 318] on div "Back Next" at bounding box center [396, 315] width 185 height 16
click at [399, 179] on li "G Bad timing, might consider later" at bounding box center [397, 176] width 162 height 21
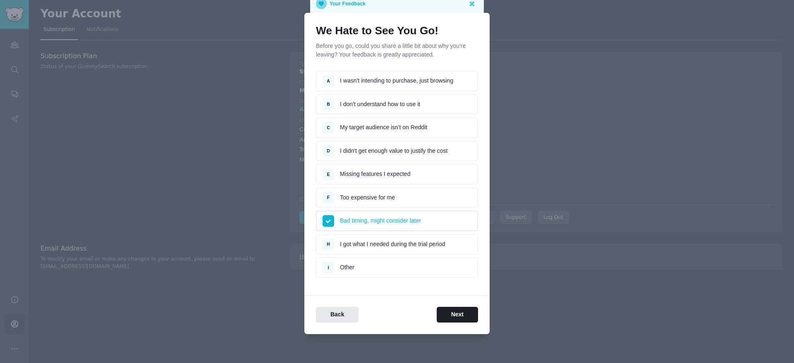
scroll to position [13, 0]
click at [453, 319] on button "Next" at bounding box center [456, 315] width 41 height 16
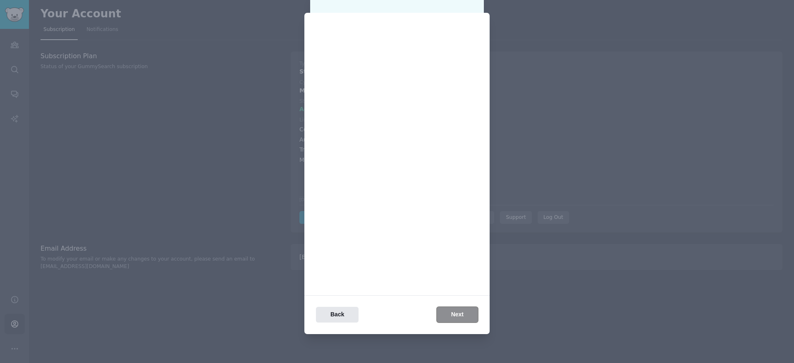
scroll to position [0, 0]
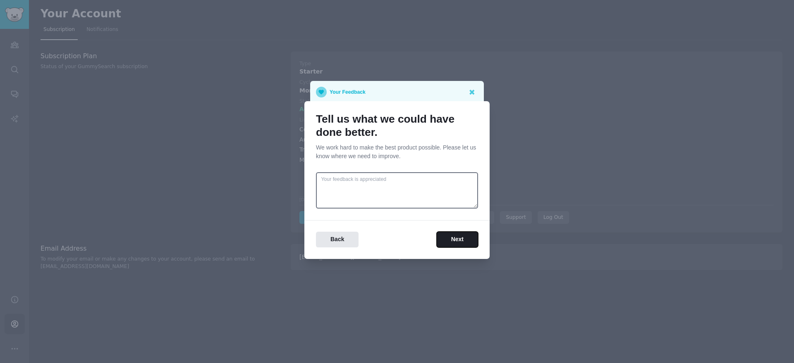
click at [445, 241] on button "Next" at bounding box center [456, 240] width 41 height 16
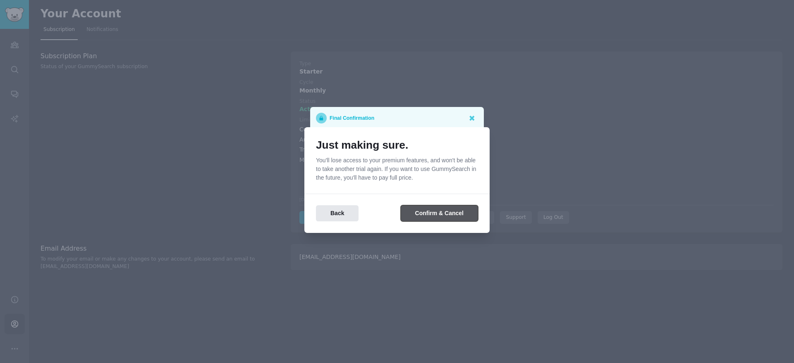
click at [446, 218] on button "Confirm & Cancel" at bounding box center [439, 213] width 77 height 16
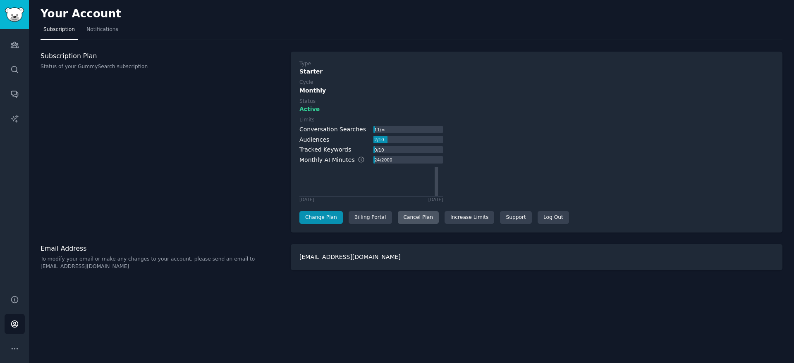
click at [413, 218] on div "Cancel Plan" at bounding box center [418, 217] width 41 height 13
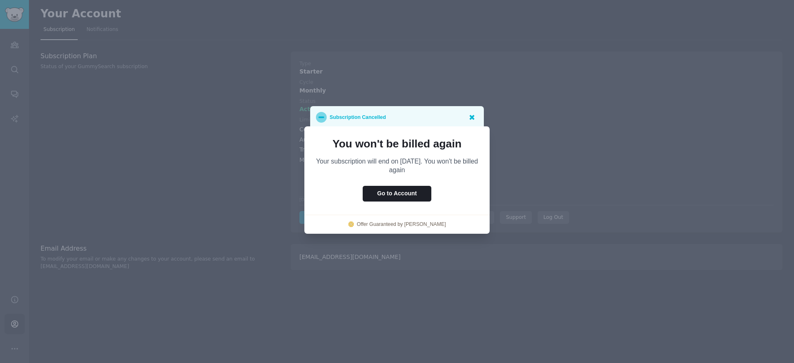
click at [475, 115] on icon at bounding box center [471, 117] width 9 height 9
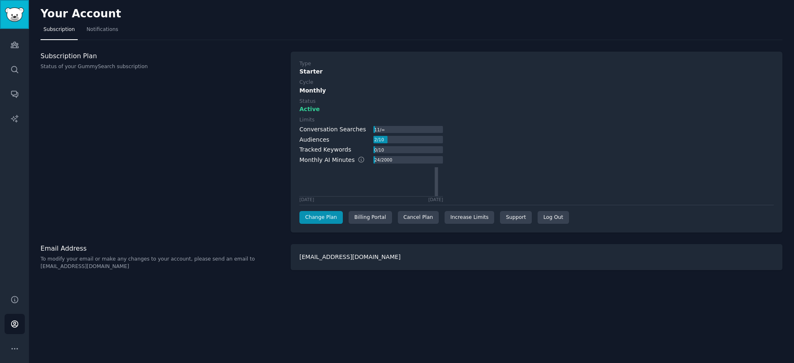
click at [19, 21] on link "Sidebar" at bounding box center [14, 14] width 29 height 29
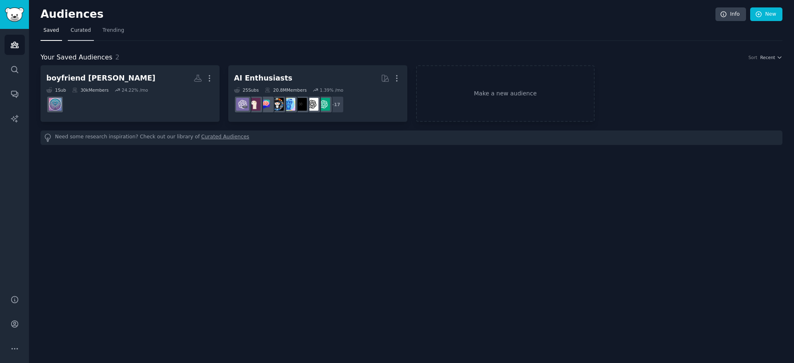
click at [78, 31] on span "Curated" at bounding box center [81, 30] width 20 height 7
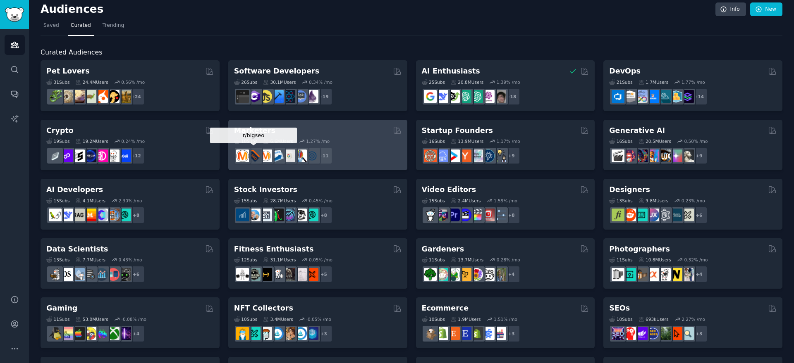
scroll to position [7, 0]
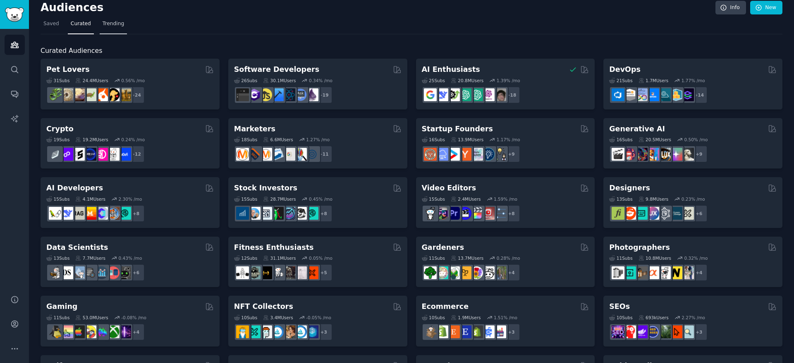
click at [103, 23] on span "Trending" at bounding box center [113, 23] width 21 height 7
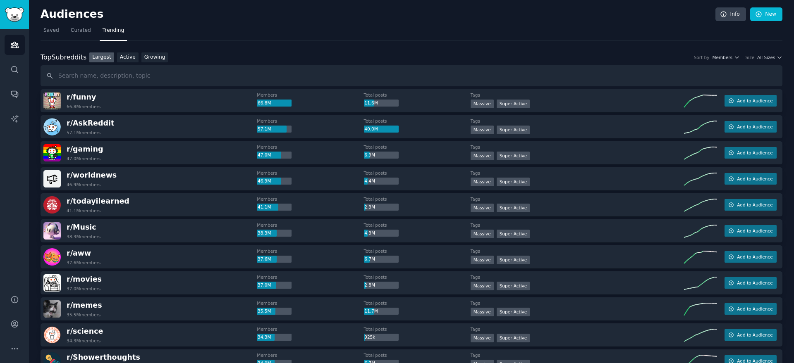
click at [106, 57] on link "Largest" at bounding box center [101, 57] width 25 height 10
click at [131, 57] on link "Active" at bounding box center [127, 57] width 21 height 10
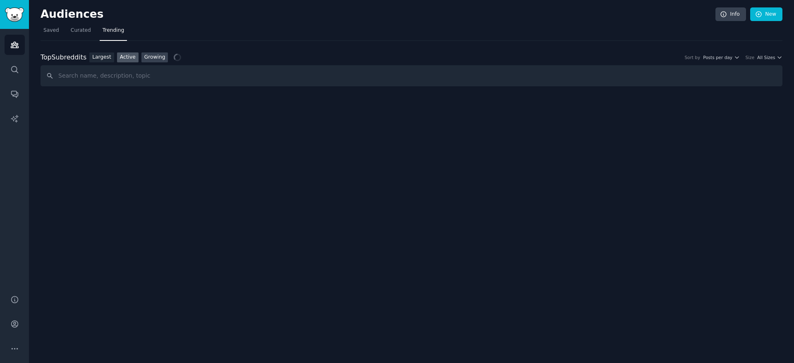
click at [146, 58] on link "Growing" at bounding box center [154, 57] width 27 height 10
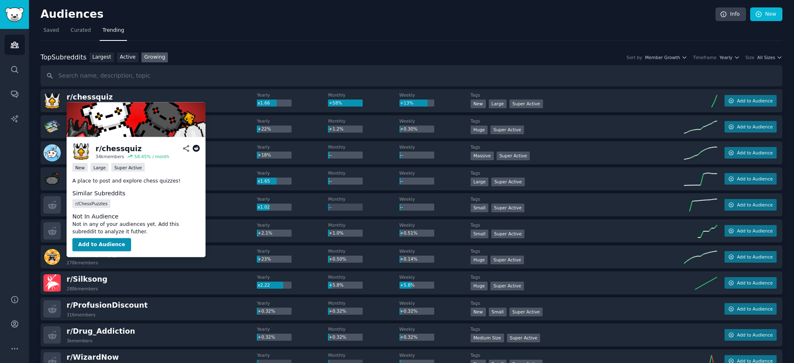
click at [82, 153] on img at bounding box center [80, 151] width 17 height 17
click at [116, 150] on div "r/ chessquiz" at bounding box center [118, 148] width 46 height 10
click at [98, 201] on span "r/ ChessPuzzles" at bounding box center [91, 204] width 32 height 6
click at [194, 147] on icon at bounding box center [196, 148] width 7 height 7
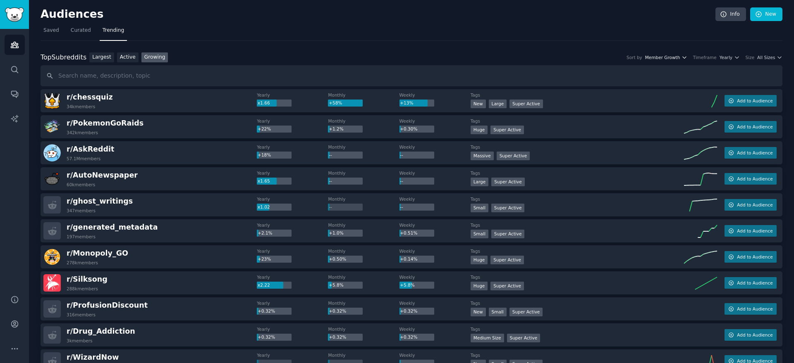
click at [670, 57] on span "Member Growth" at bounding box center [662, 58] width 35 height 6
click at [717, 58] on div "Timeframe Yearly" at bounding box center [716, 58] width 47 height 6
click at [728, 56] on span "Yearly" at bounding box center [725, 58] width 13 height 6
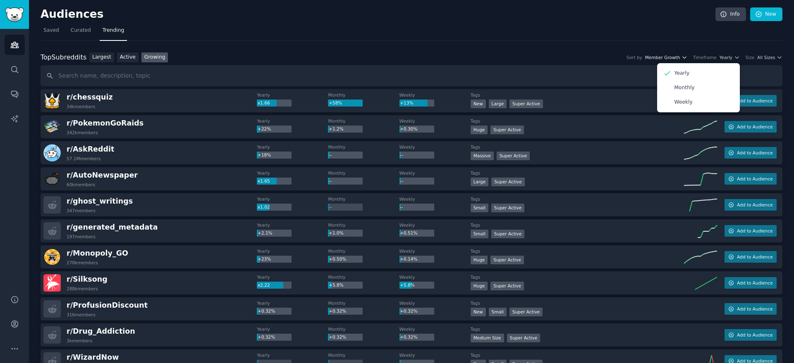
click at [662, 57] on span "Member Growth" at bounding box center [662, 58] width 35 height 6
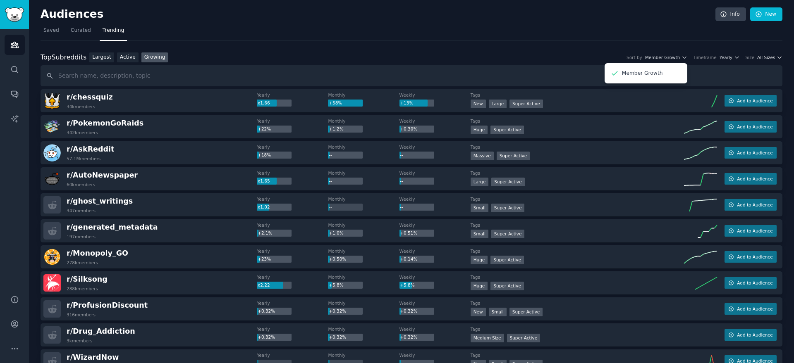
click at [763, 60] on div "Top Subreddits Top Subreddits Largest Active Growing Sort by Member Growth Memb…" at bounding box center [412, 57] width 742 height 10
click at [763, 60] on span "All Sizes" at bounding box center [766, 58] width 18 height 6
